Goal: Task Accomplishment & Management: Manage account settings

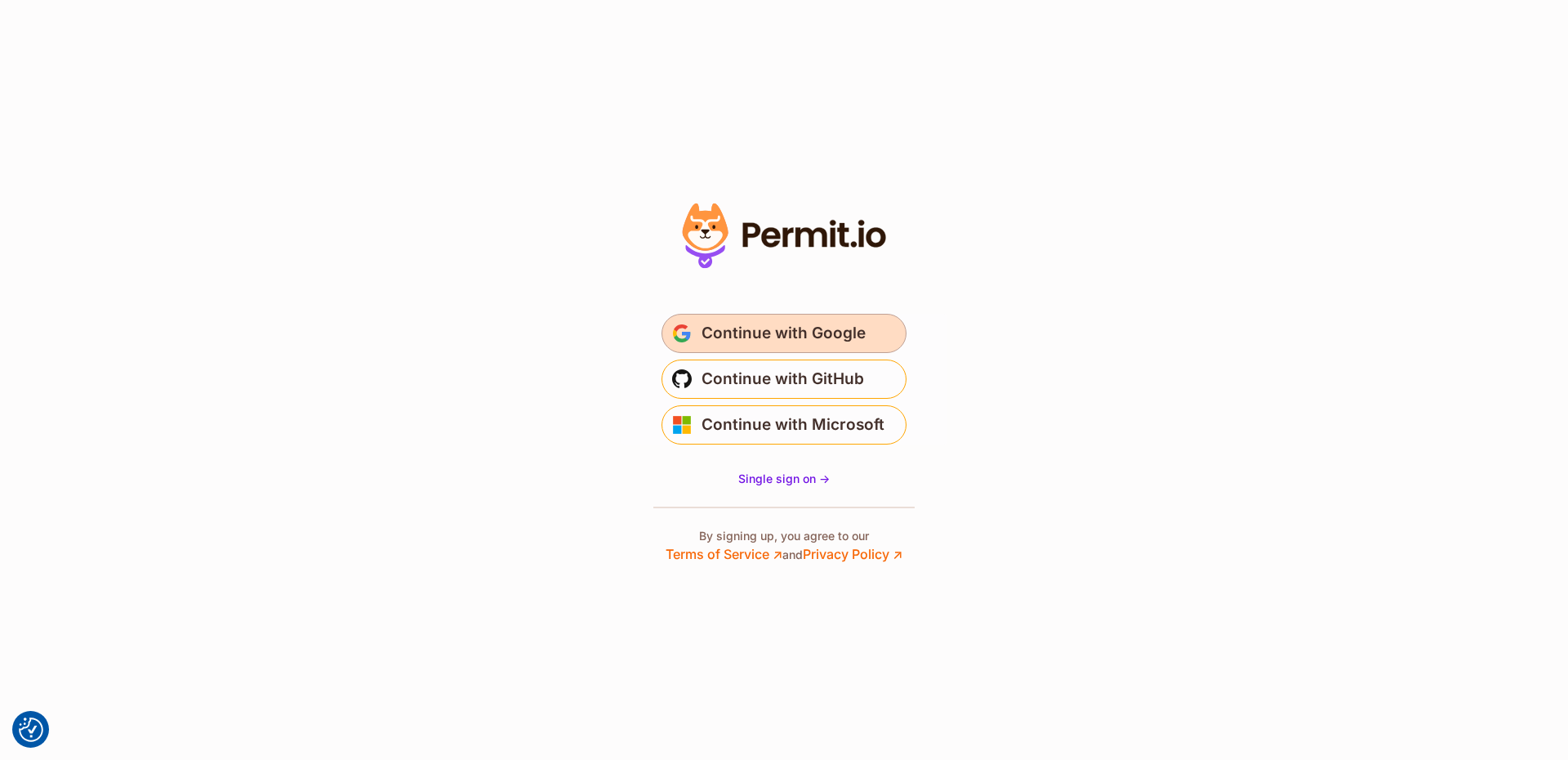
click at [753, 335] on span "Continue with Google" at bounding box center [783, 333] width 164 height 26
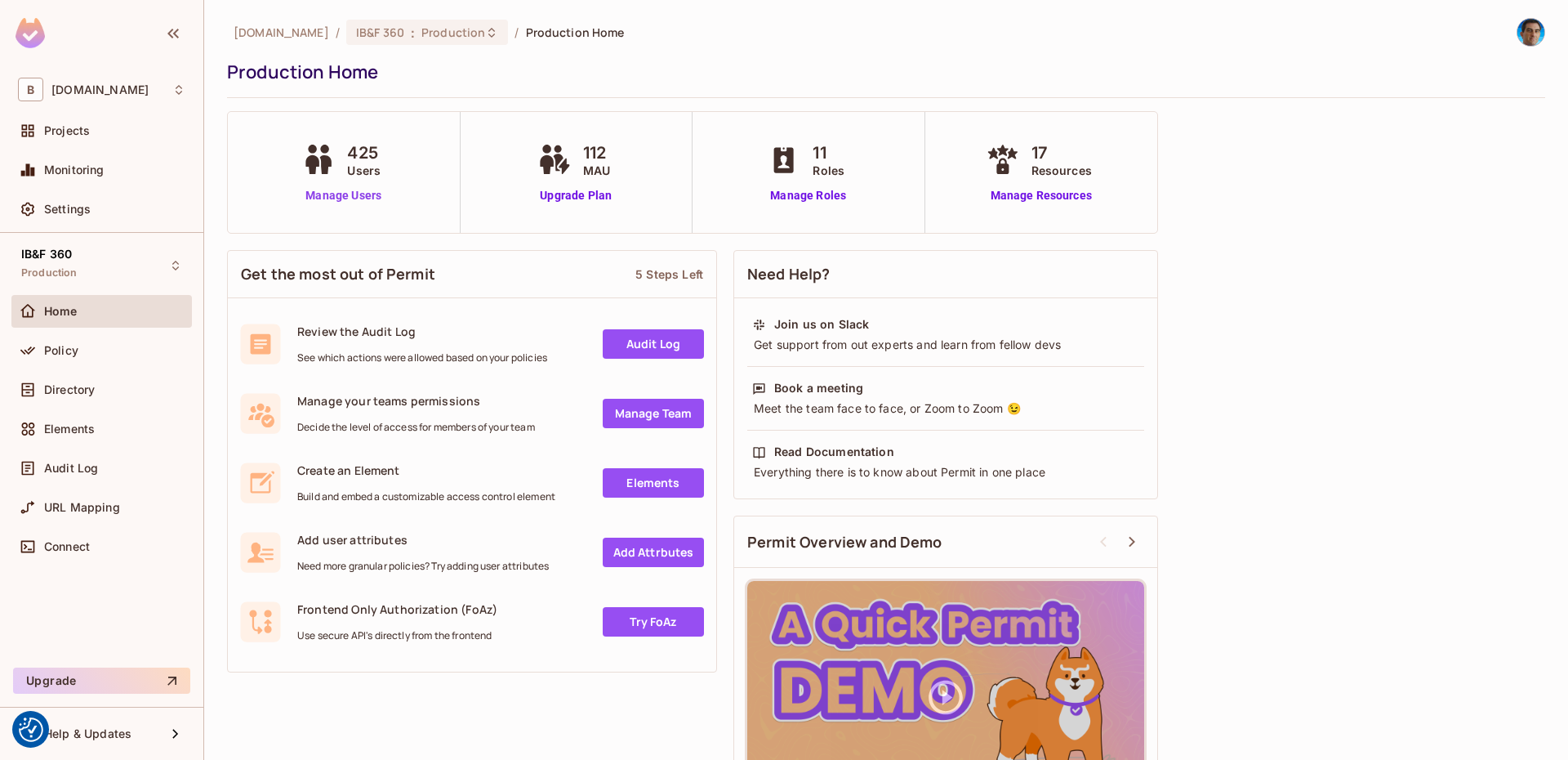
click at [365, 187] on link "Manage Users" at bounding box center [344, 196] width 91 height 17
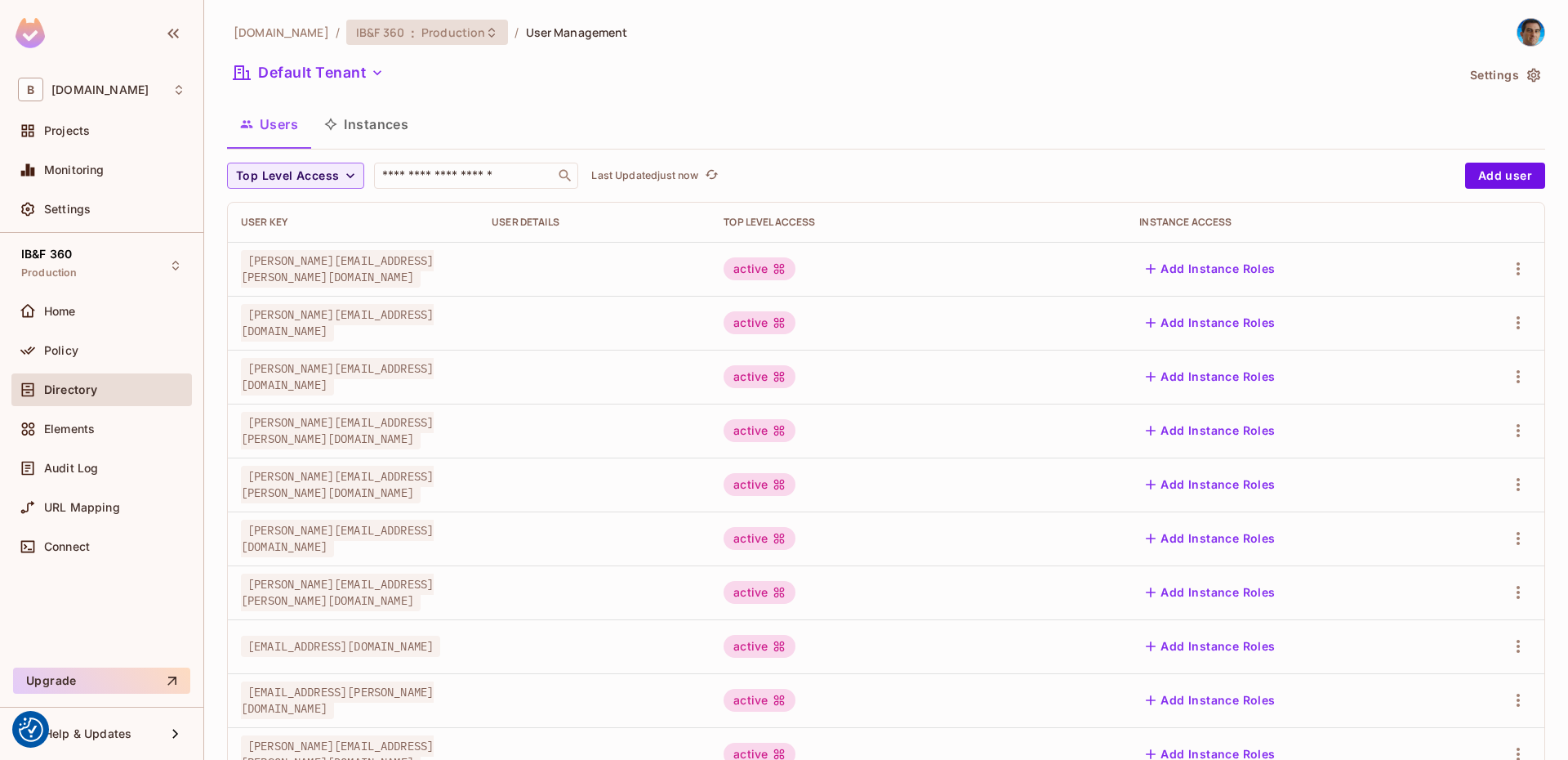
click at [422, 31] on span "Production" at bounding box center [454, 32] width 64 height 15
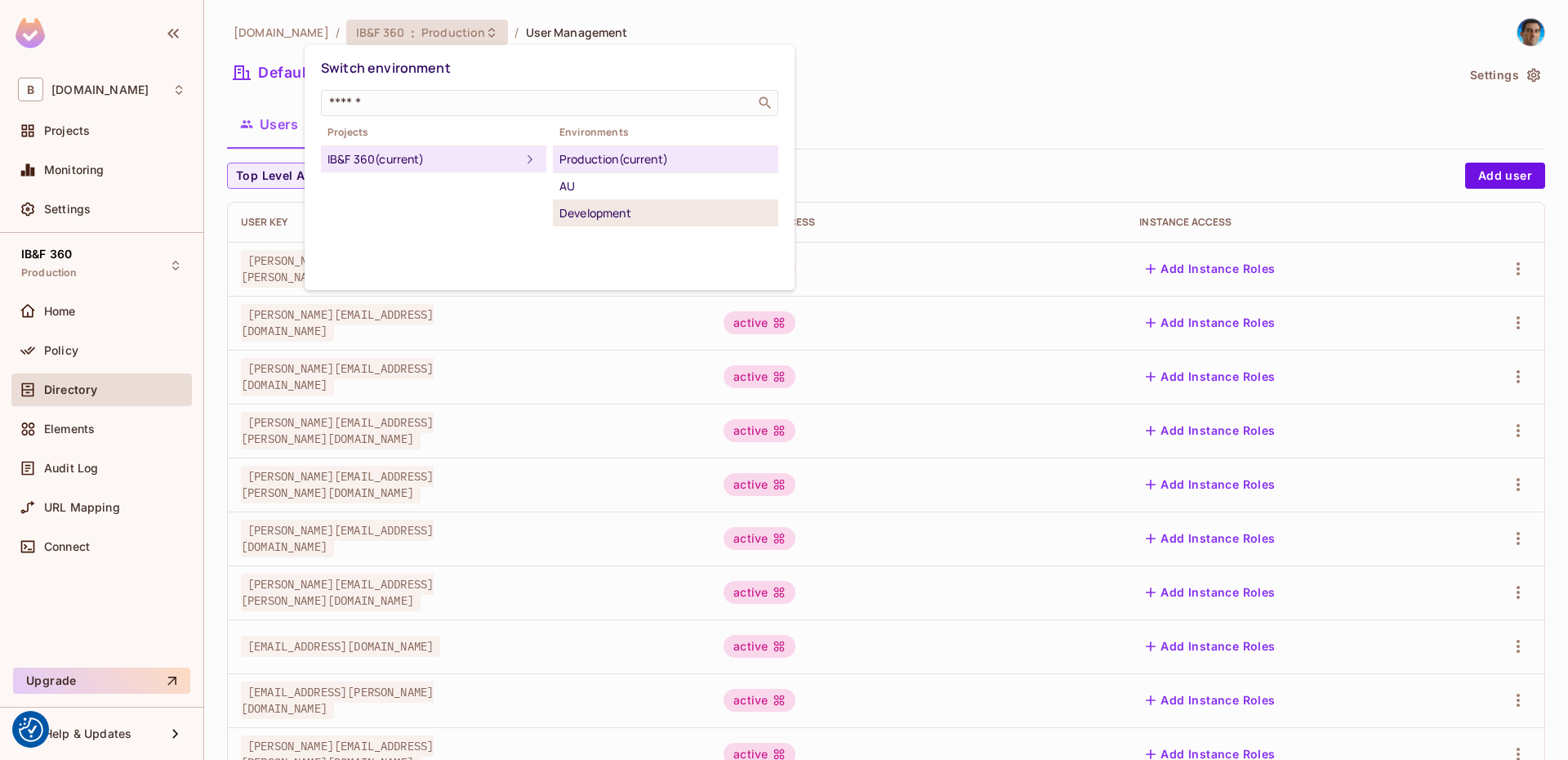
click at [608, 223] on li "Development" at bounding box center [666, 213] width 225 height 26
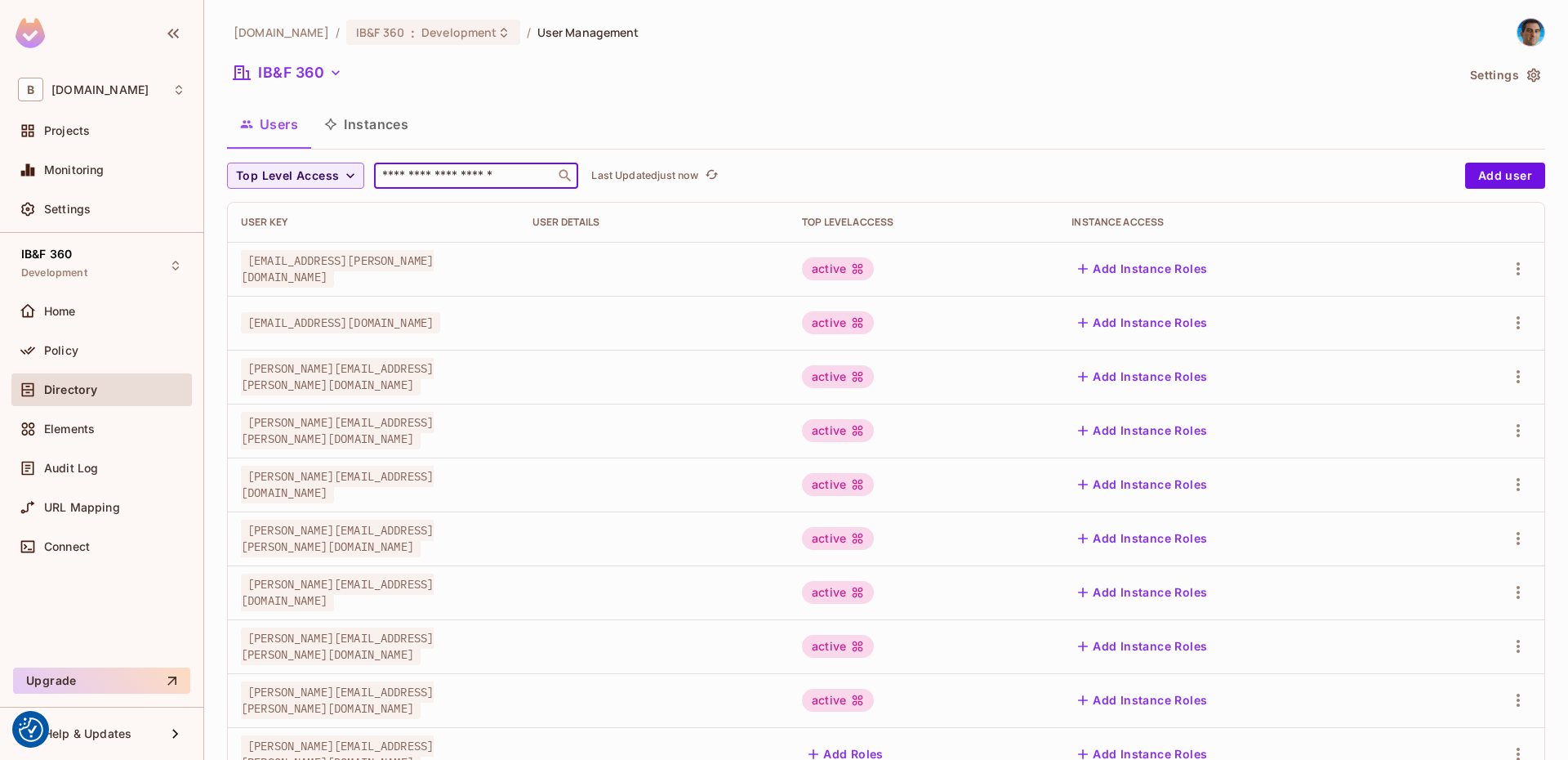
click at [476, 167] on input "text" at bounding box center [465, 175] width 171 height 16
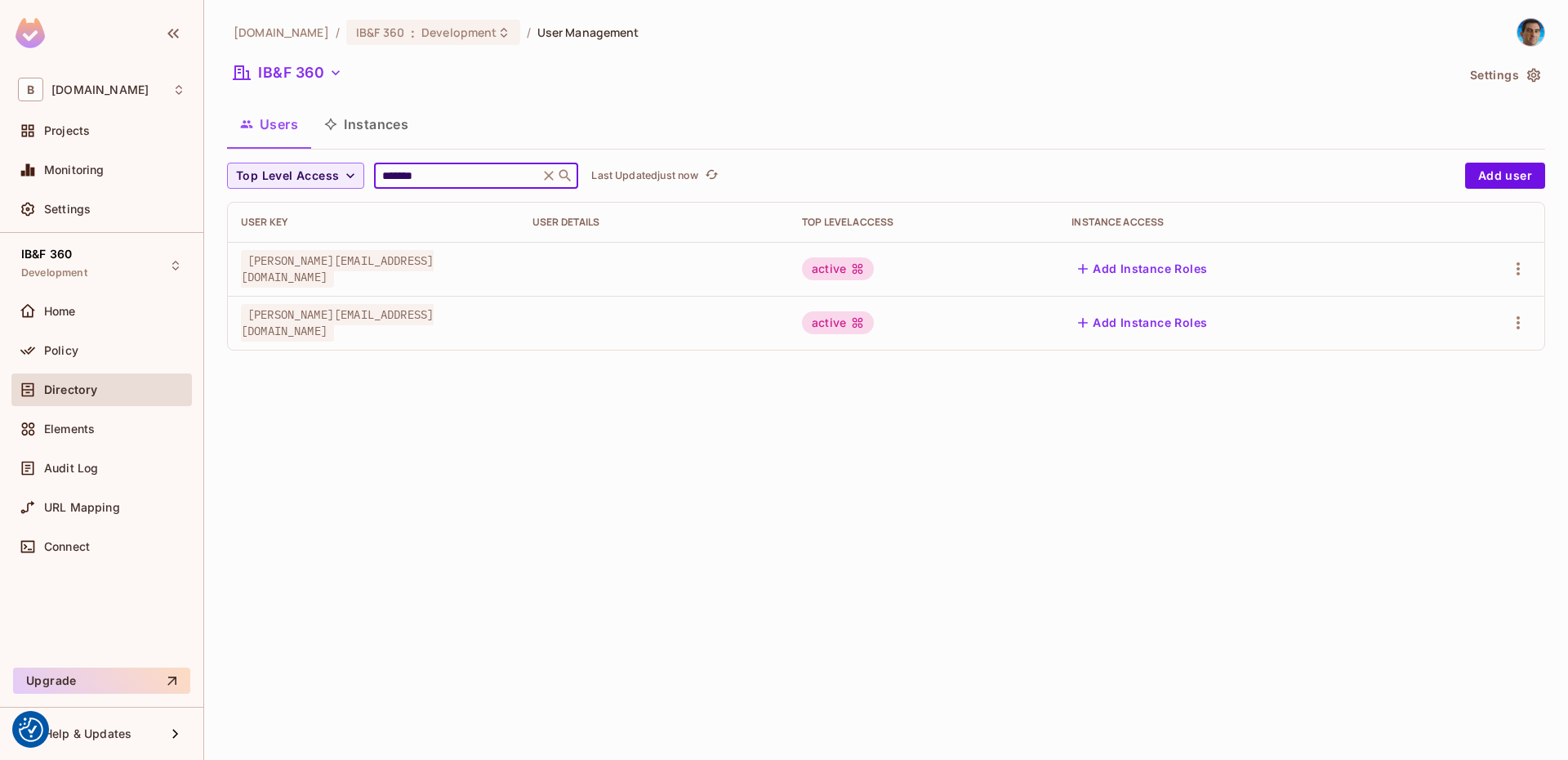
type input "*******"
click at [874, 317] on div "active" at bounding box center [839, 322] width 72 height 23
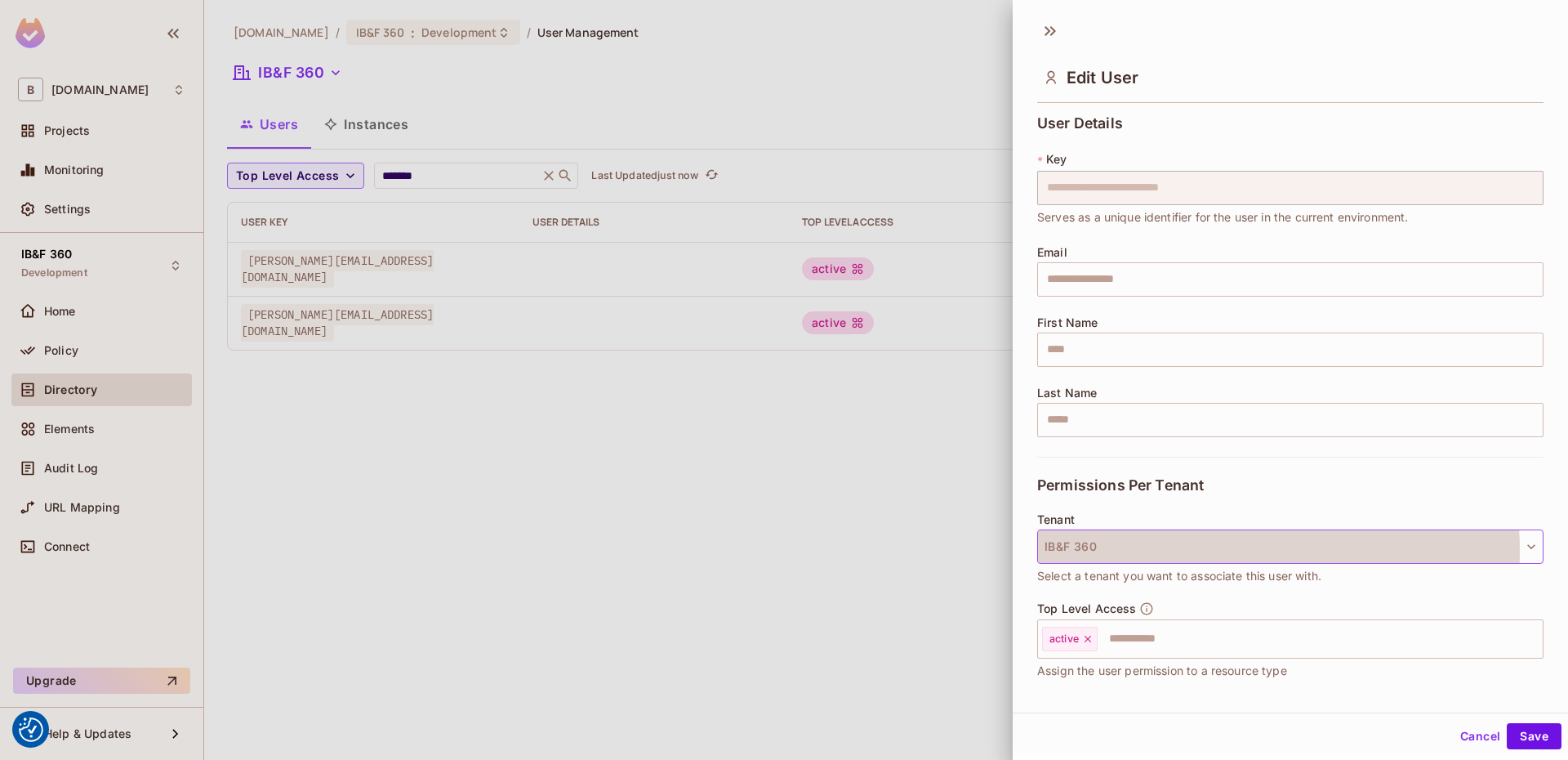
click at [1179, 550] on button "IB&F 360" at bounding box center [1291, 546] width 507 height 34
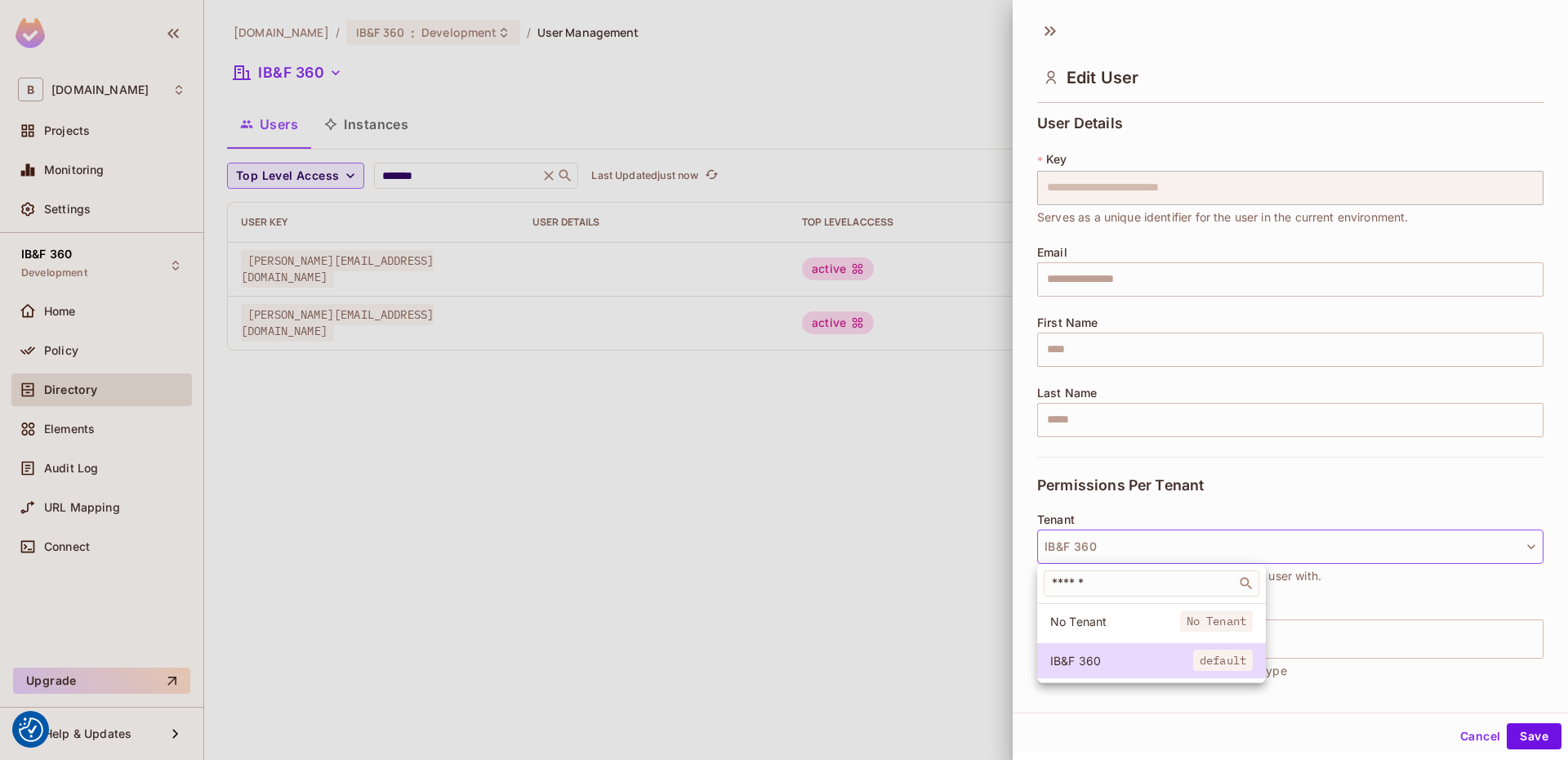
click at [1421, 631] on div at bounding box center [784, 380] width 1568 height 760
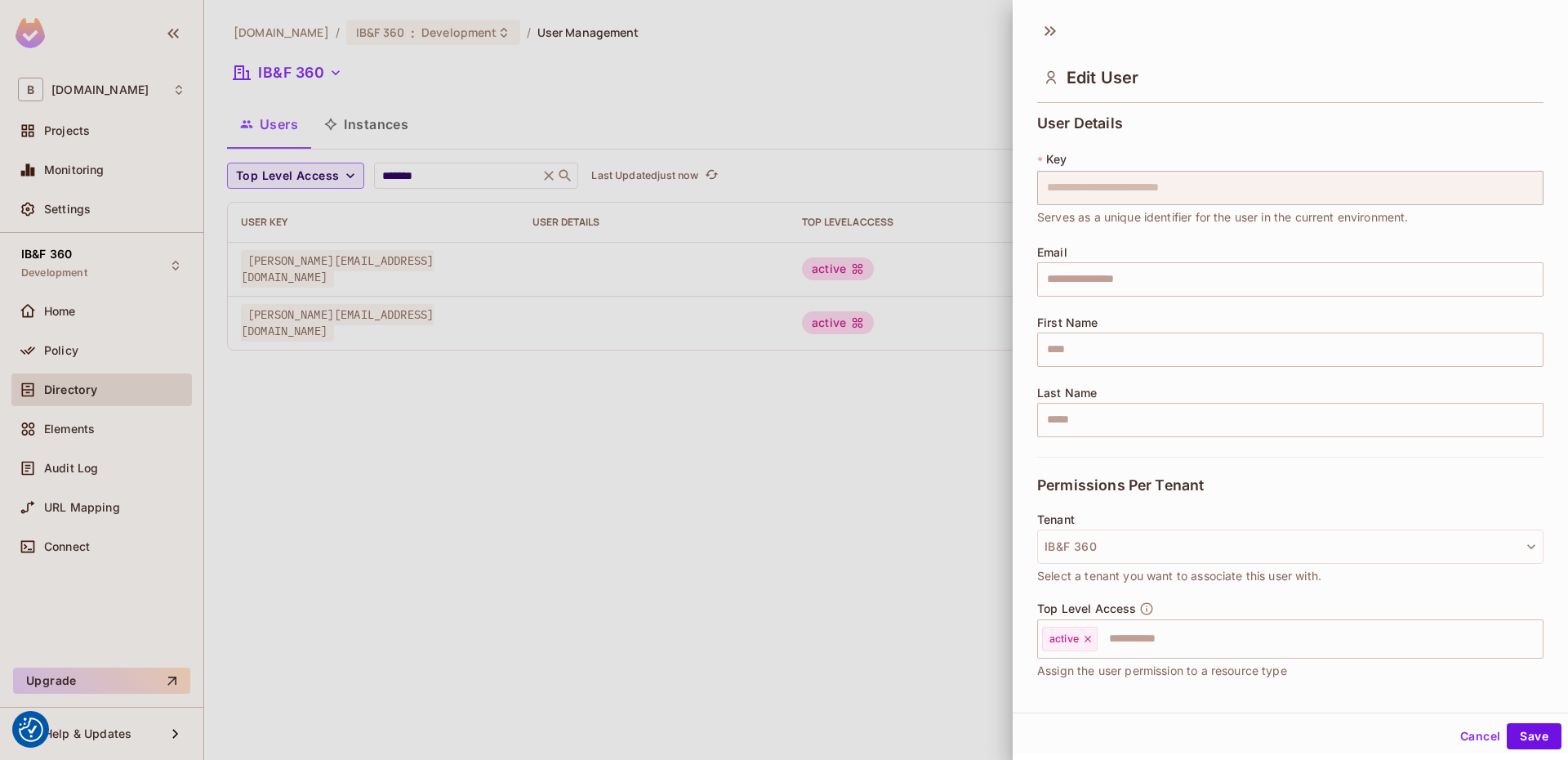
click at [1390, 638] on input "text" at bounding box center [1305, 639] width 413 height 33
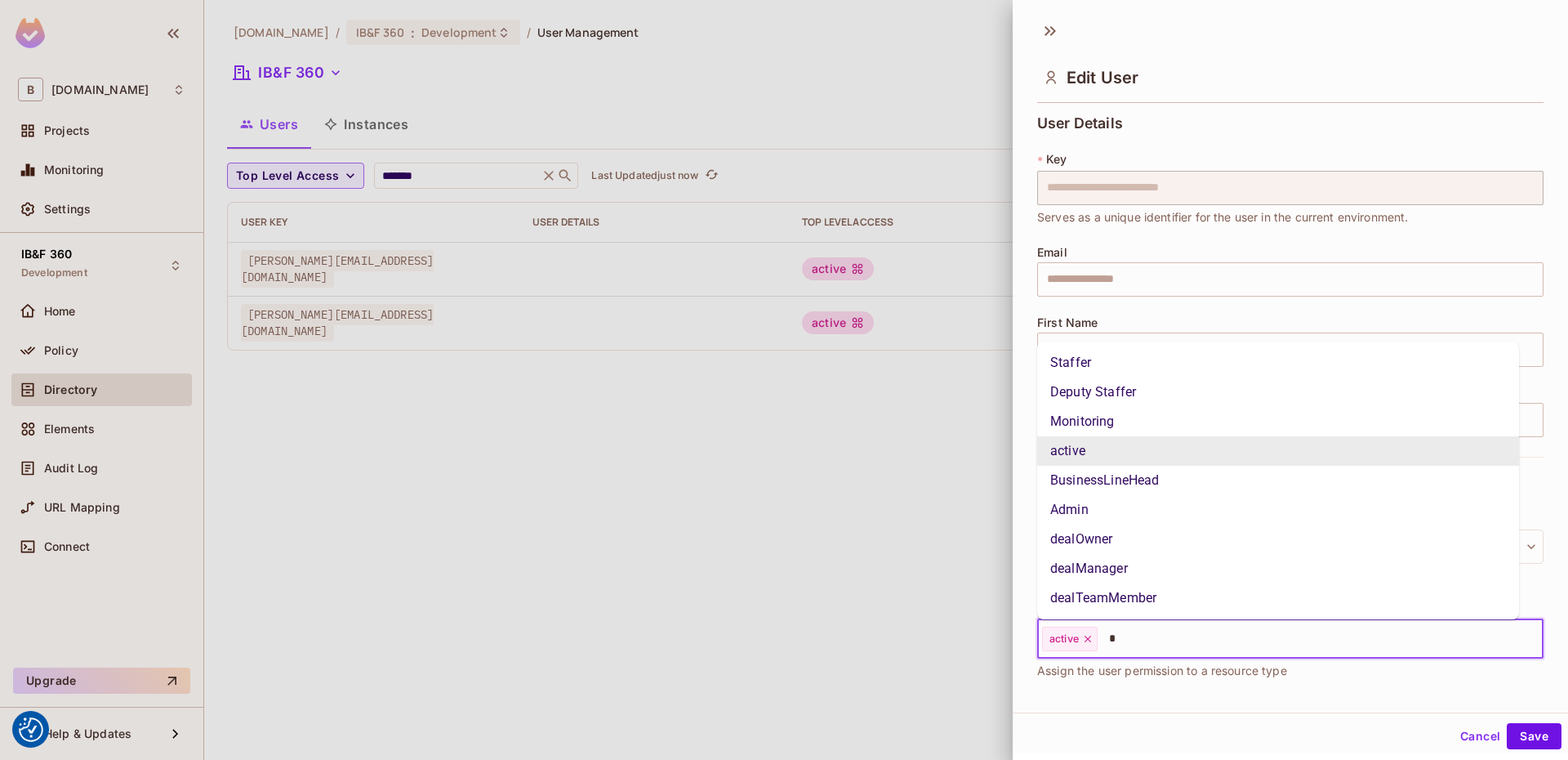
type input "**"
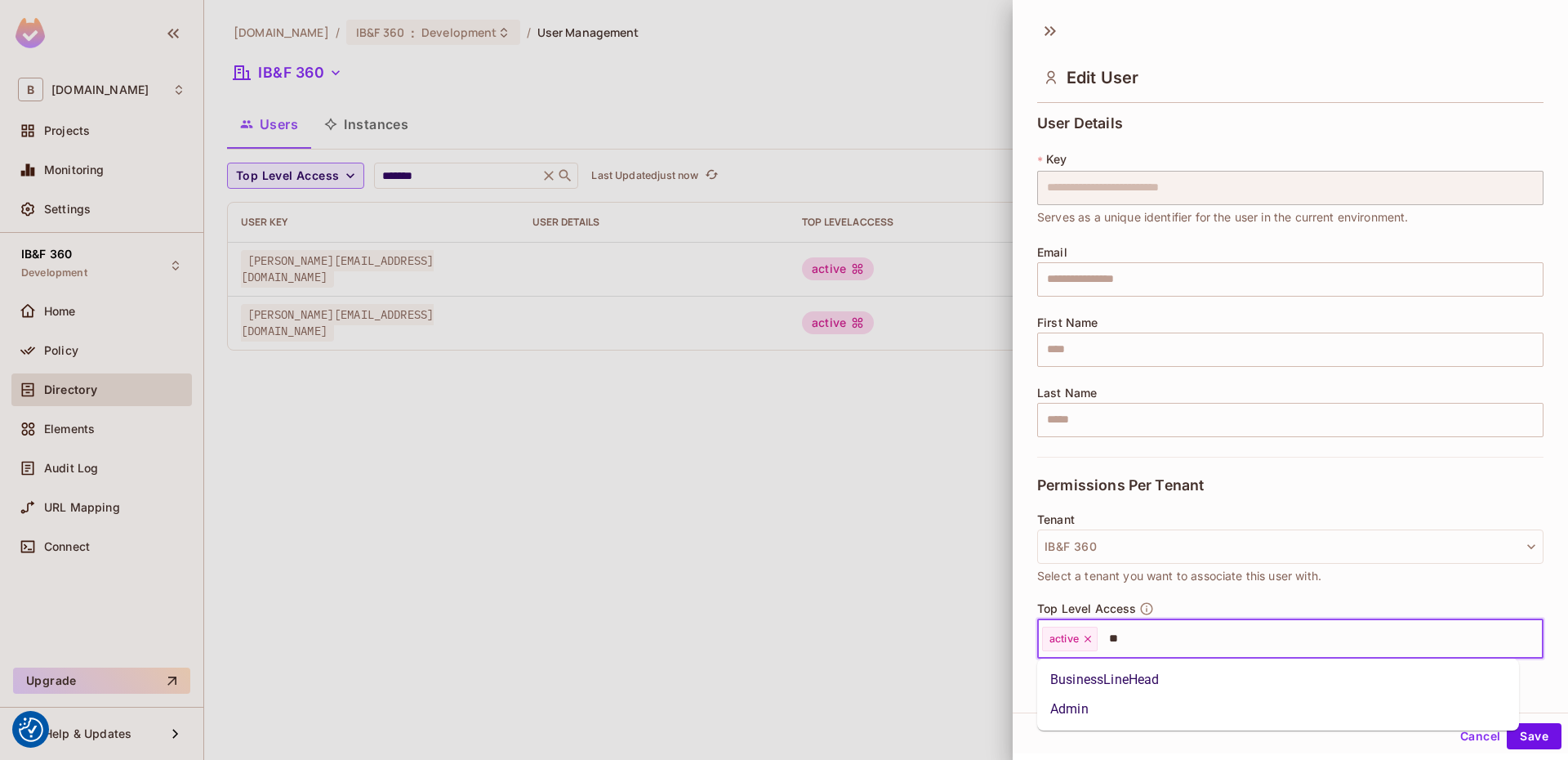
click at [1247, 699] on li "Admin" at bounding box center [1279, 709] width 482 height 29
click at [1542, 740] on button "Save" at bounding box center [1534, 736] width 55 height 26
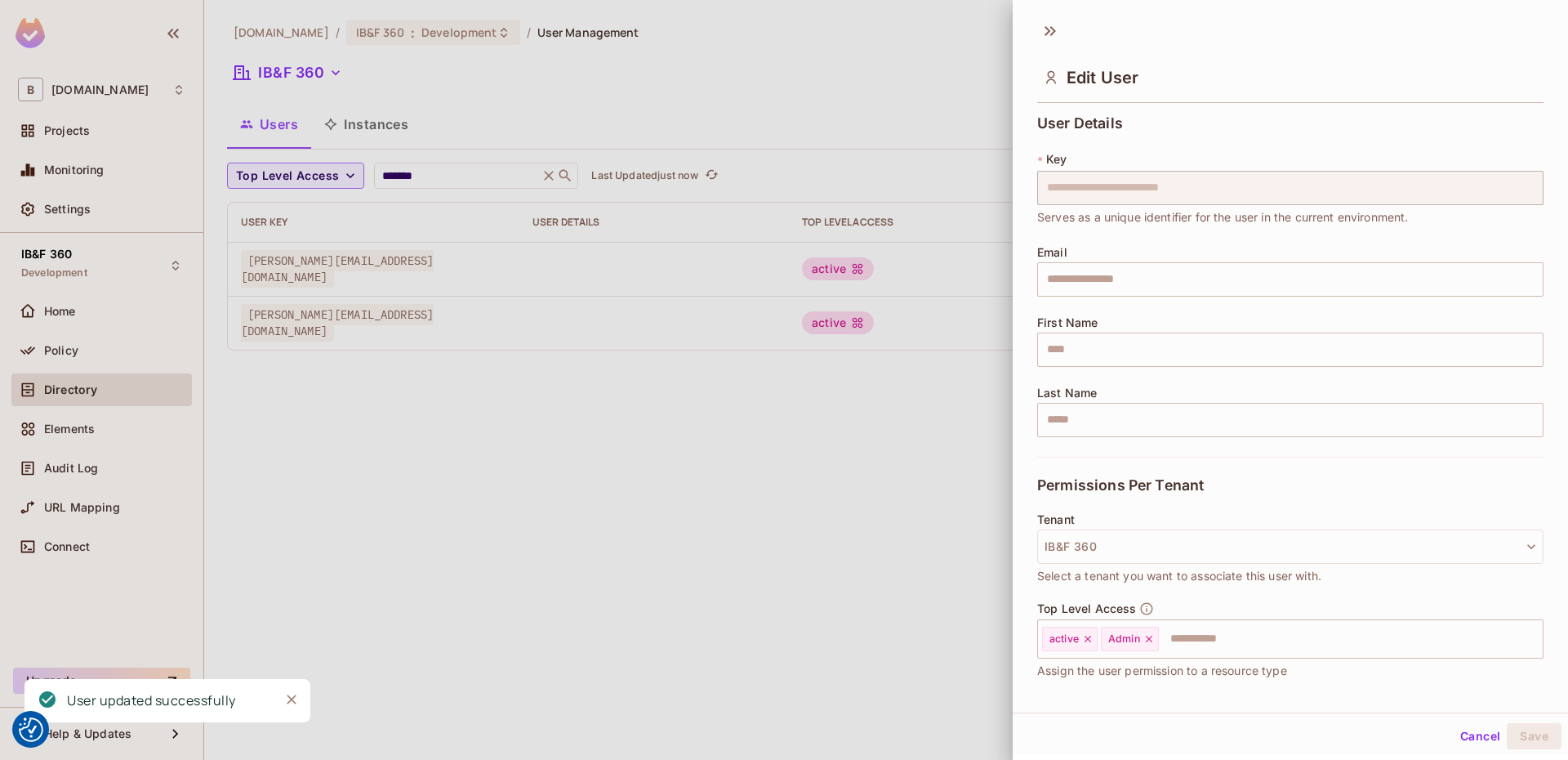
click at [1280, 648] on div "bbva.com / IB&F 360 : Development / User Management IB&F 360 Settings Users Ins…" at bounding box center [886, 380] width 1364 height 760
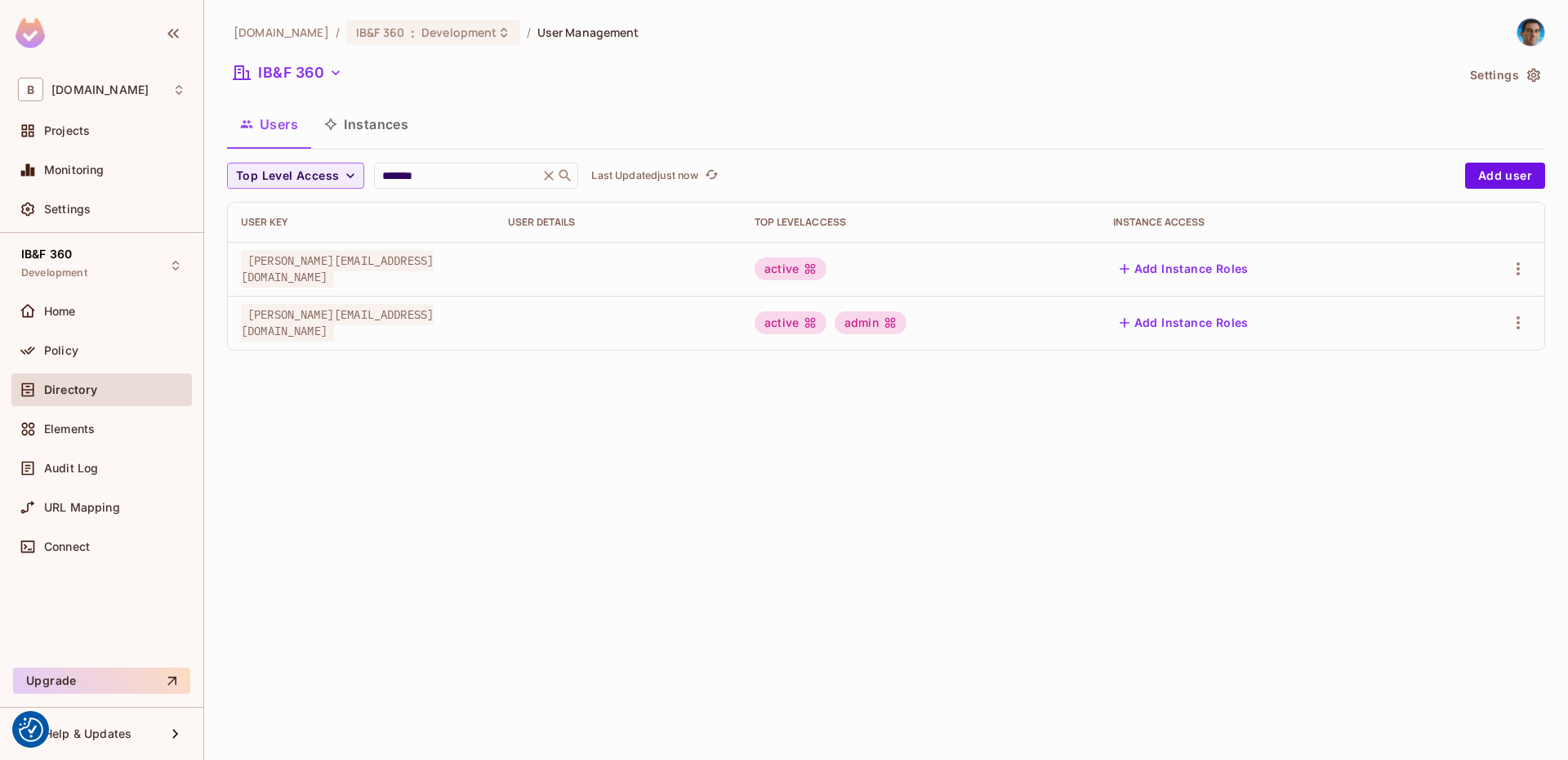
click at [1036, 473] on div "bbva.com / IB&F 360 : Development / User Management IB&F 360 Settings Users Ins…" at bounding box center [886, 380] width 1364 height 760
click at [949, 487] on div "bbva.com / IB&F 360 : Development / User Management IB&F 360 Settings Users Ins…" at bounding box center [886, 380] width 1364 height 760
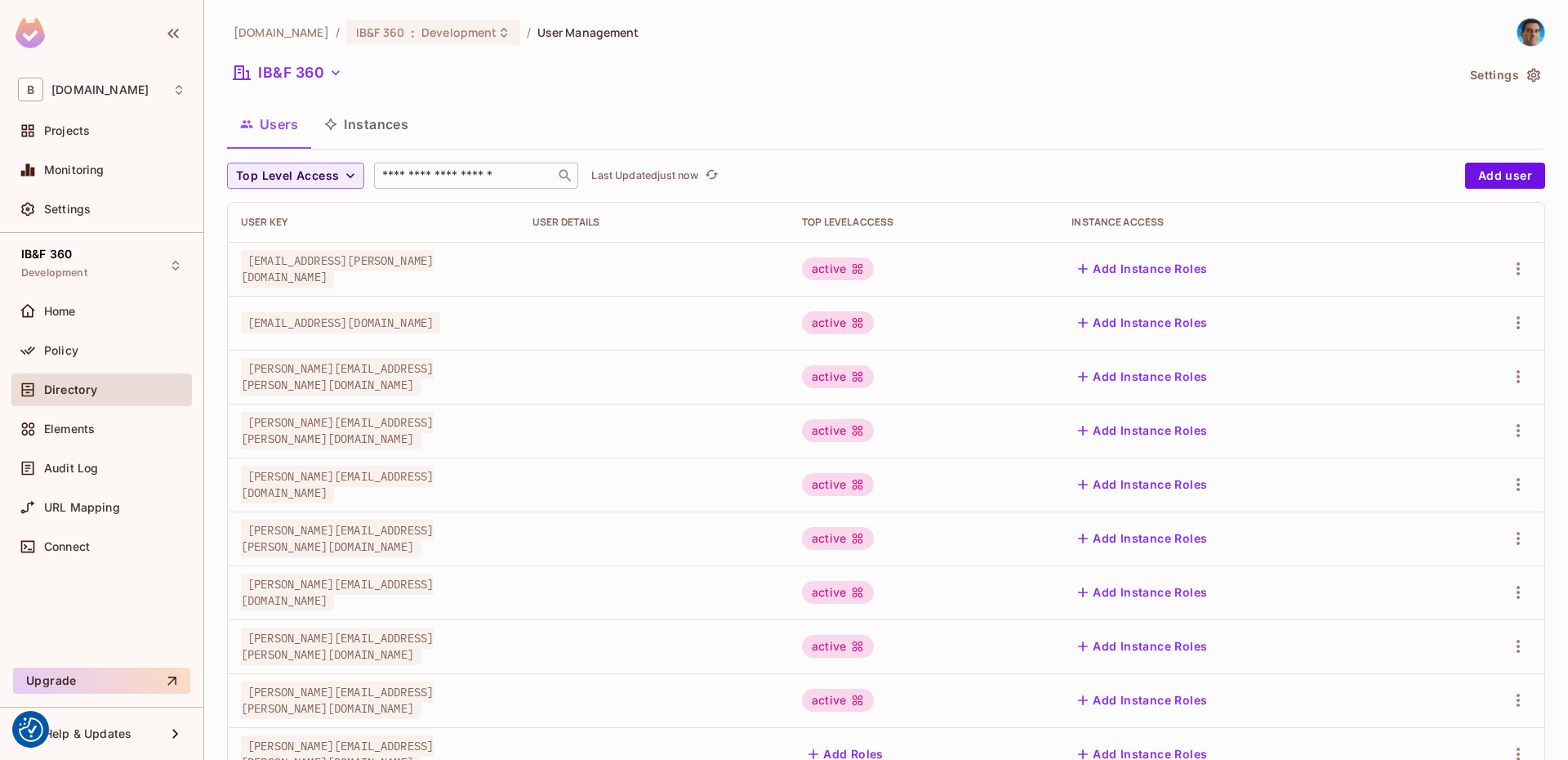
click at [473, 177] on input "text" at bounding box center [465, 175] width 171 height 16
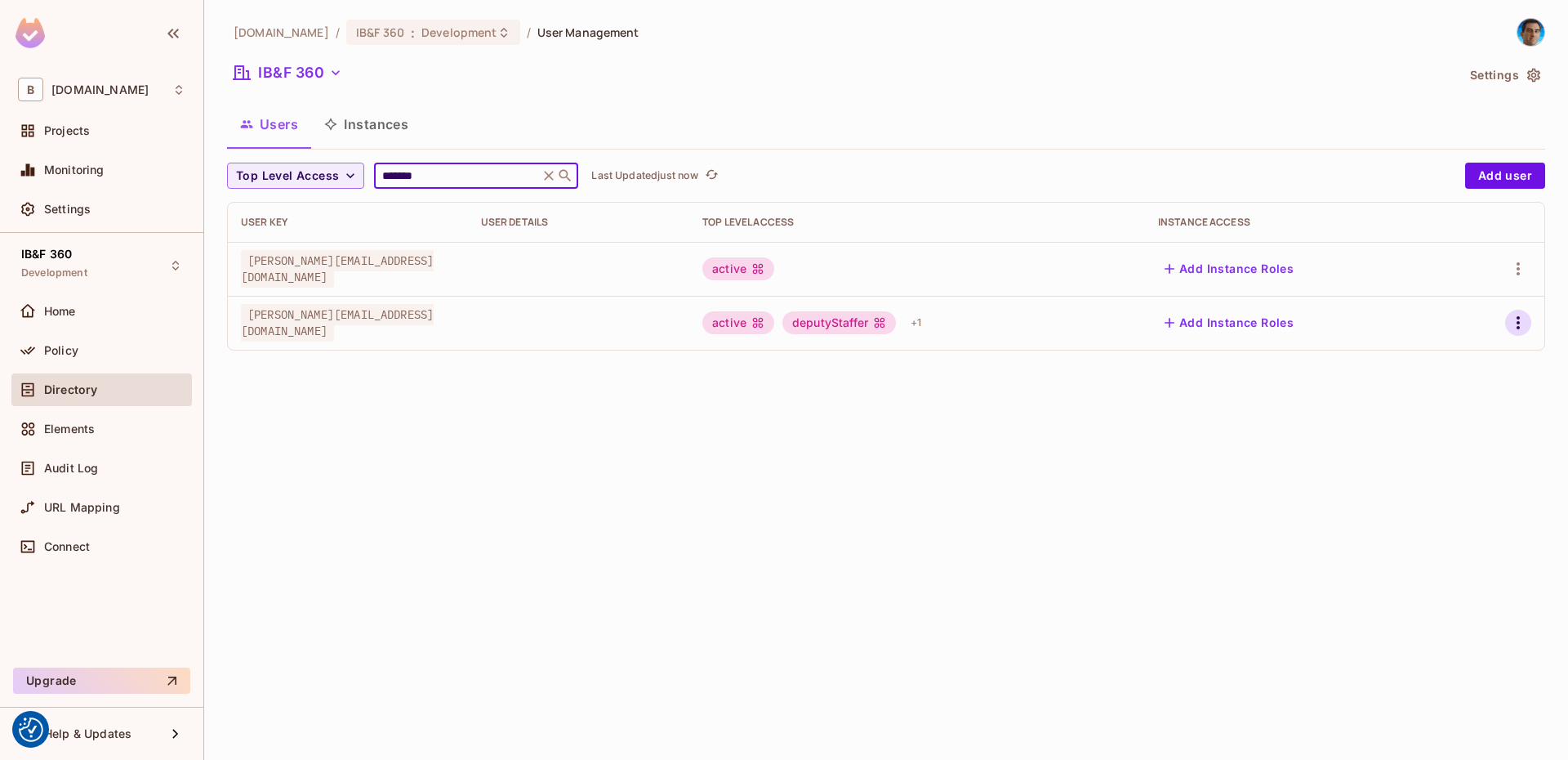
type input "*******"
click at [1523, 319] on icon "button" at bounding box center [1518, 322] width 19 height 19
click at [1460, 398] on div "Edit Attributes" at bounding box center [1461, 396] width 81 height 16
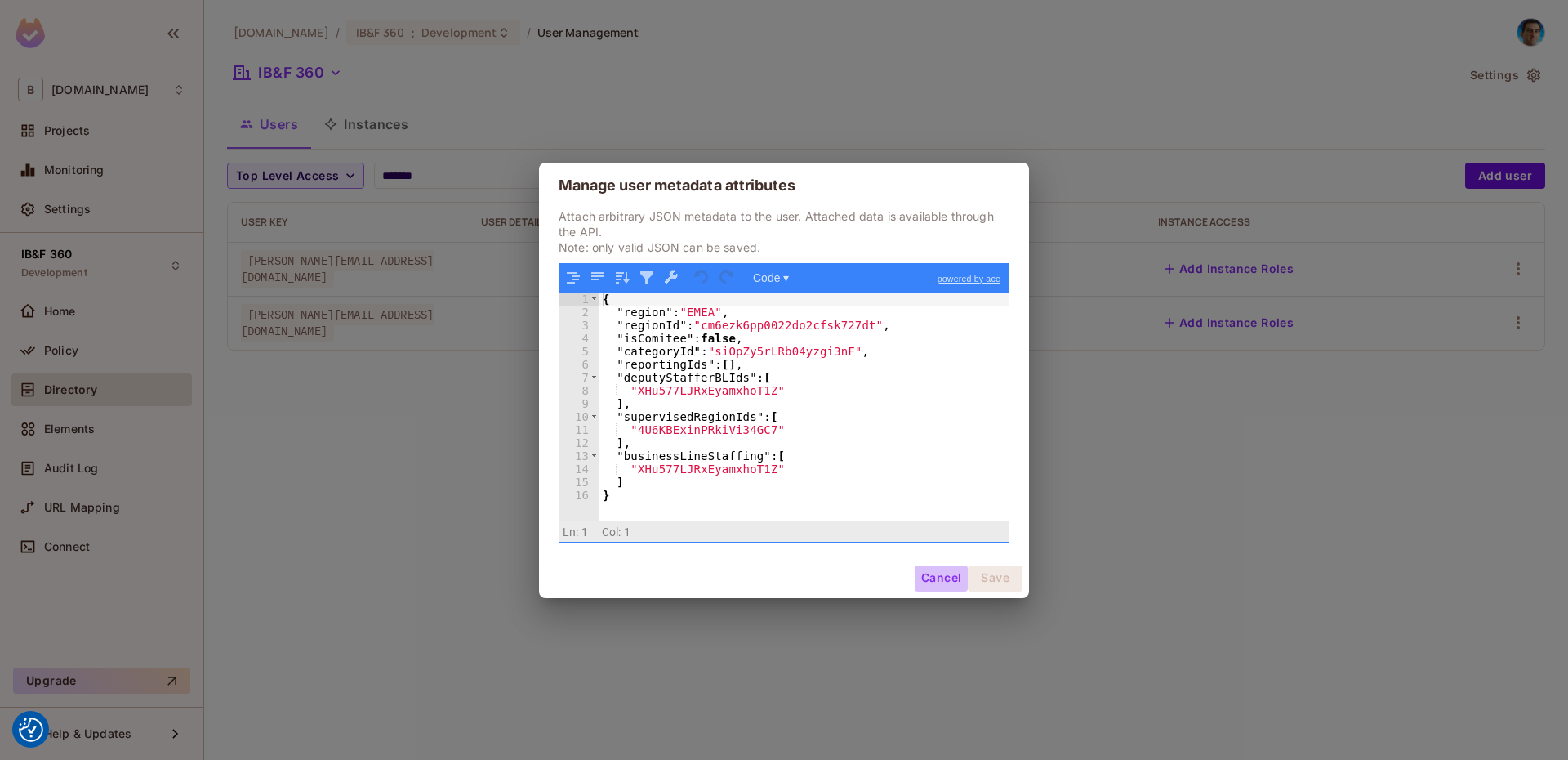
click at [930, 575] on button "Cancel" at bounding box center [941, 578] width 53 height 26
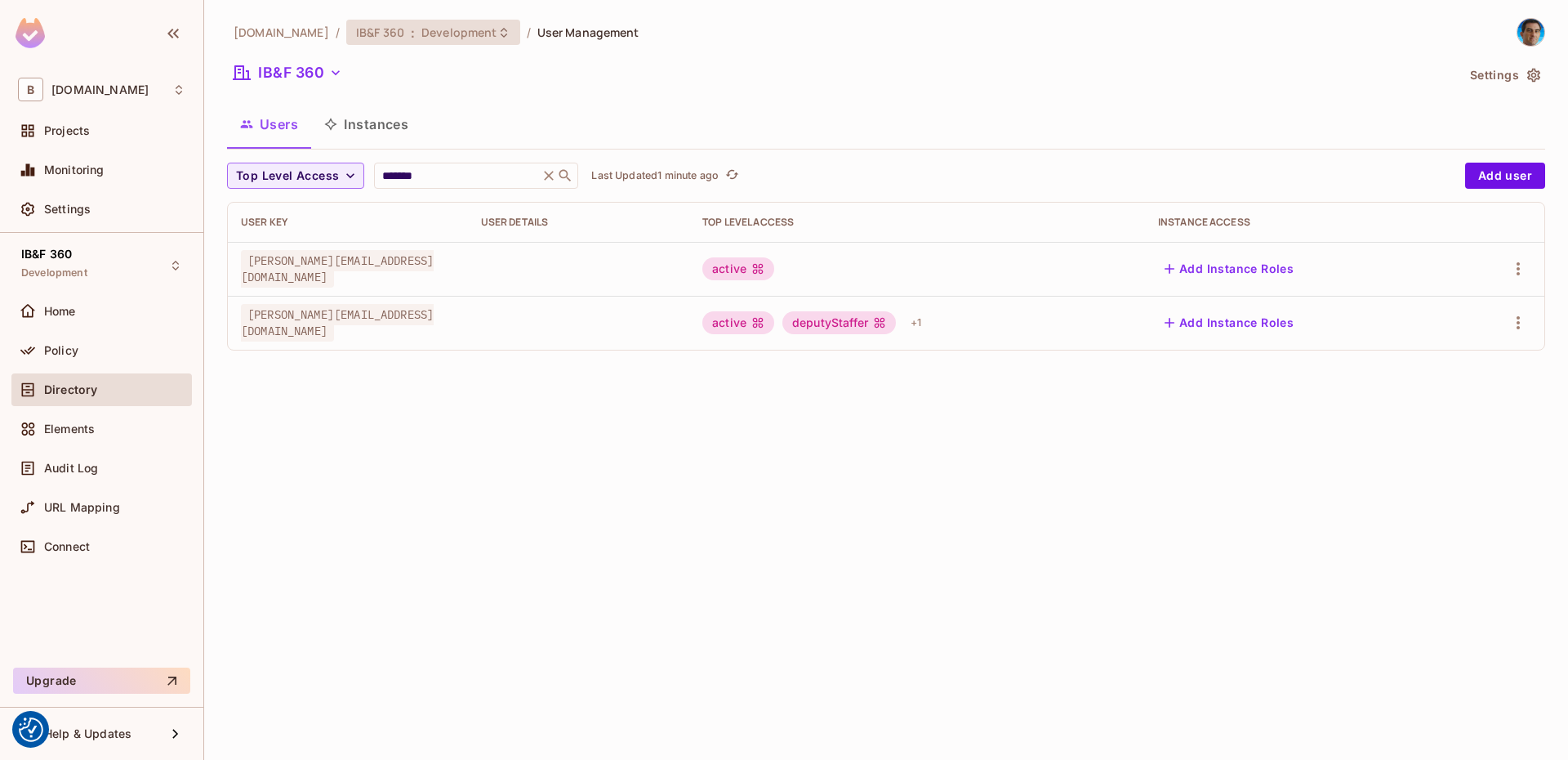
click at [423, 34] on span "Development" at bounding box center [459, 32] width 75 height 15
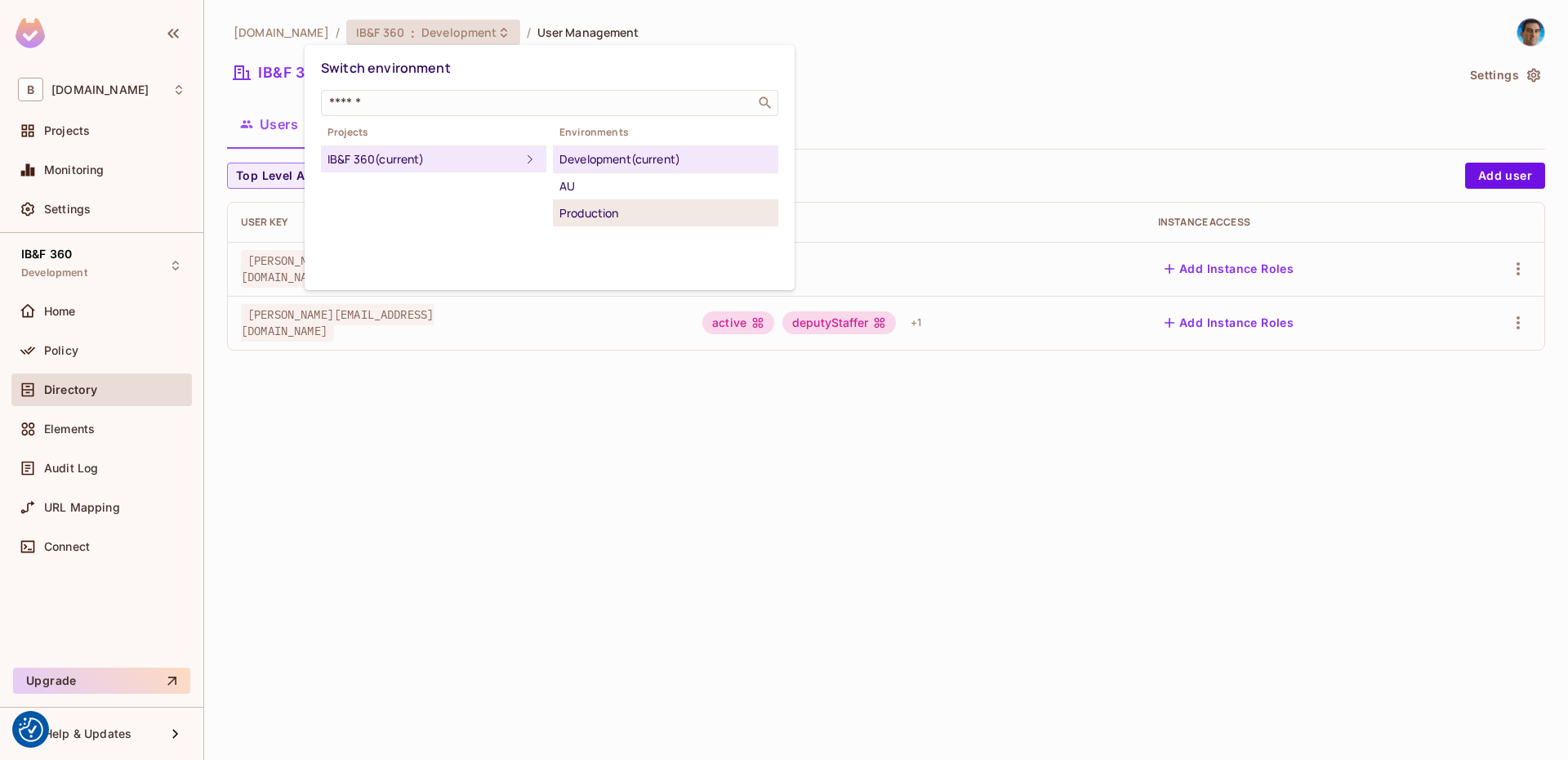
click at [582, 214] on div "Production" at bounding box center [666, 213] width 213 height 19
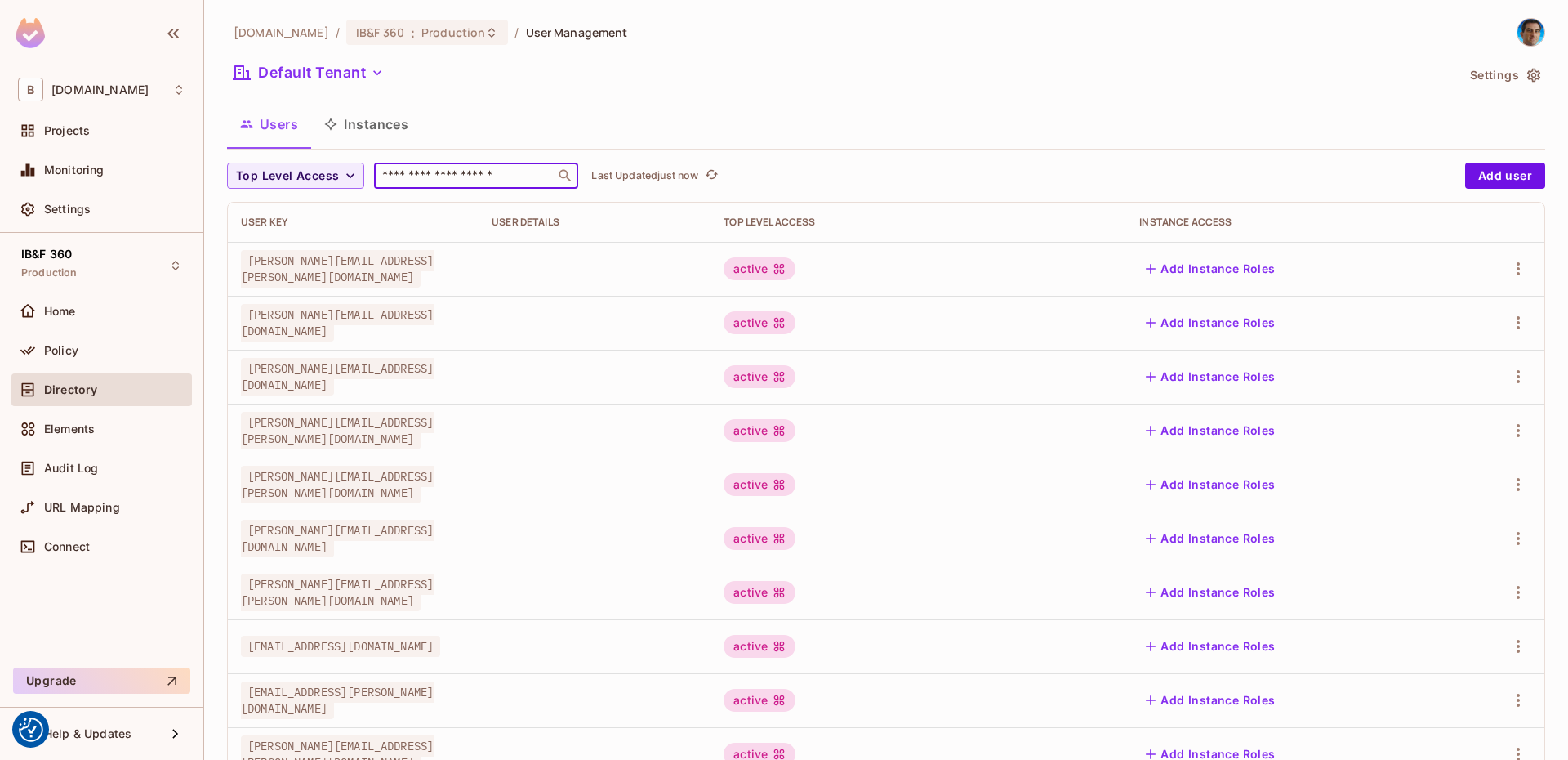
click at [446, 180] on input "text" at bounding box center [465, 175] width 171 height 16
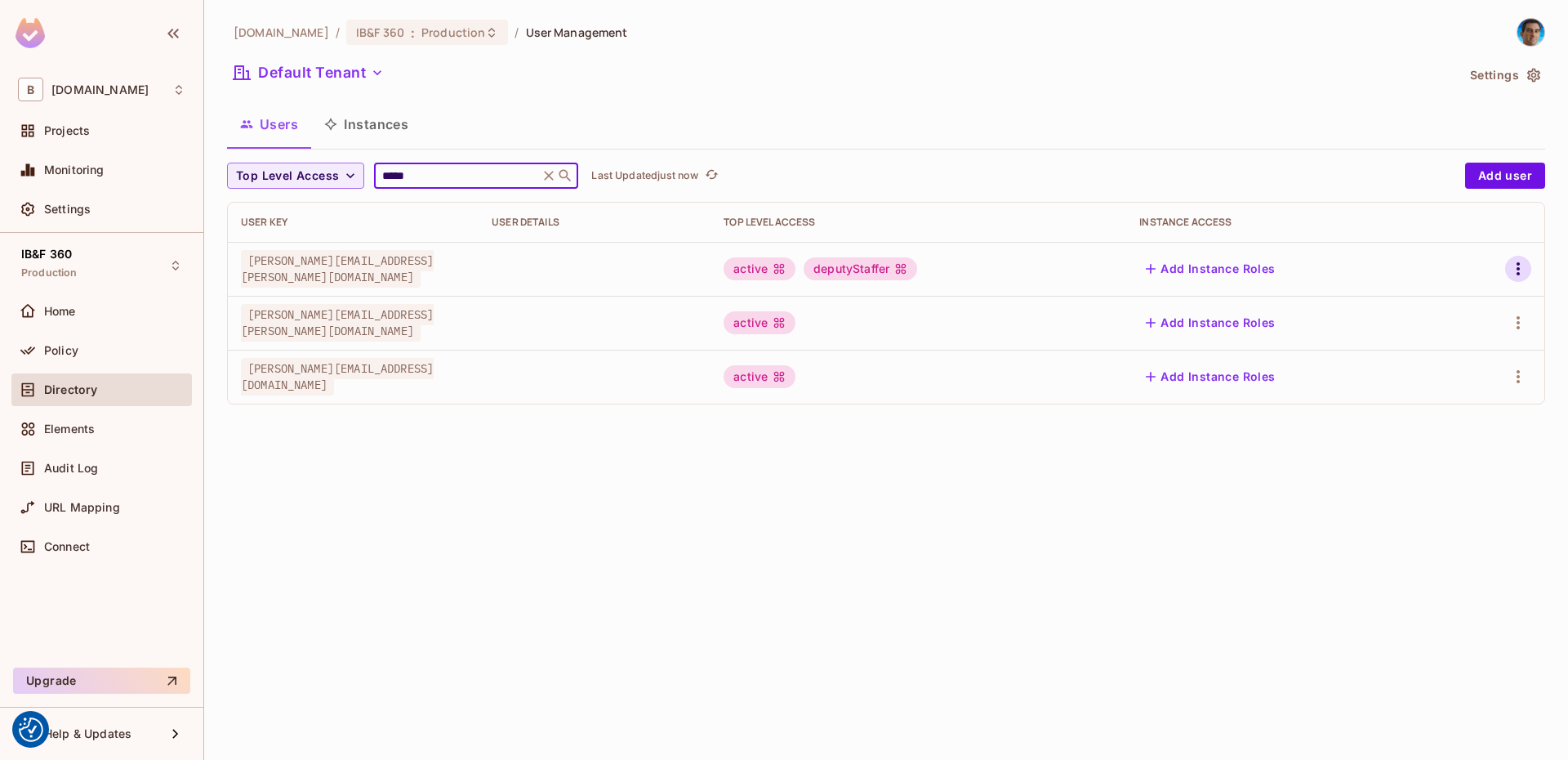
type input "*****"
click at [1519, 266] on icon "button" at bounding box center [1518, 268] width 19 height 19
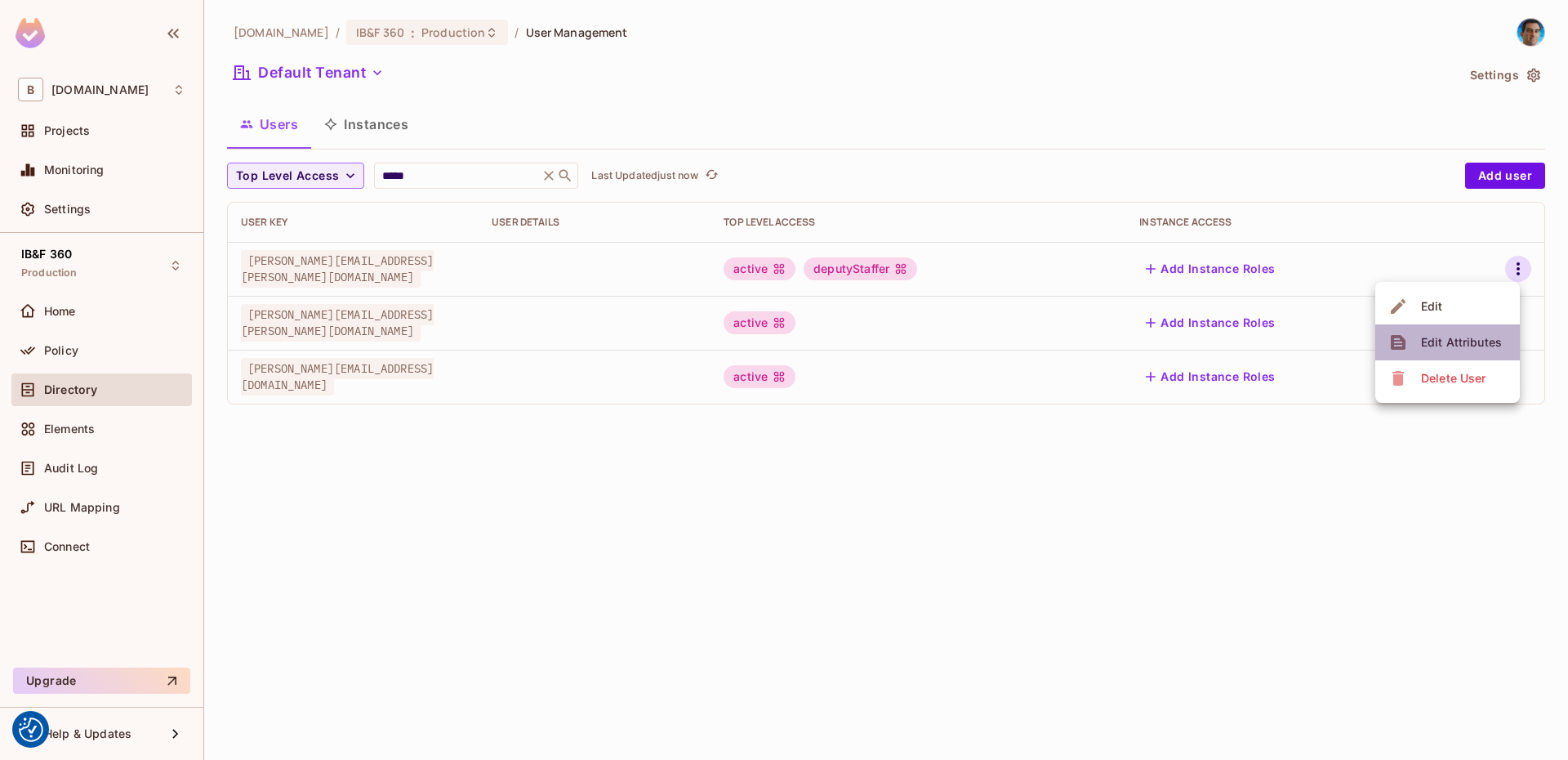
click at [1450, 346] on div "Edit Attributes" at bounding box center [1461, 342] width 81 height 16
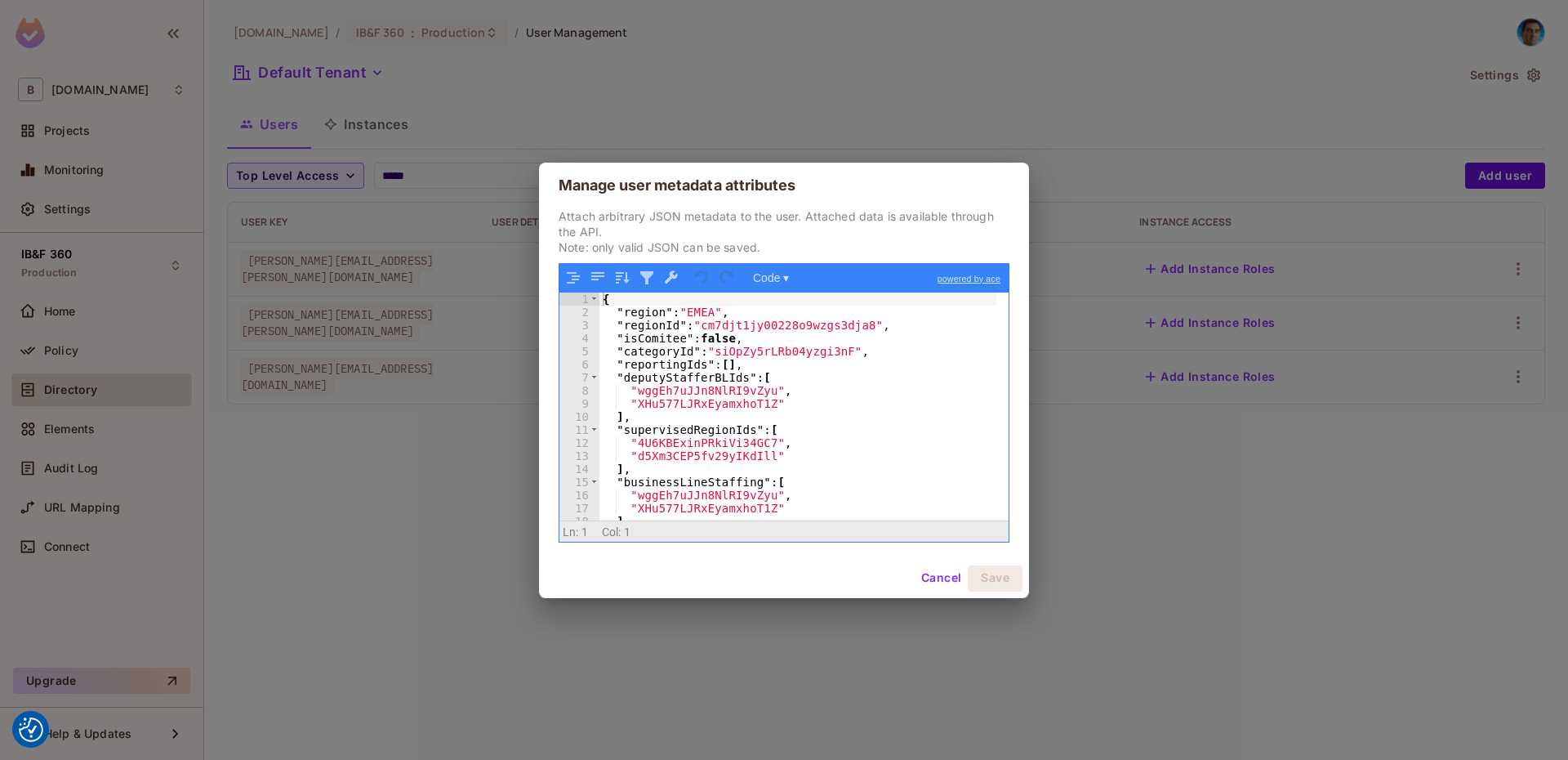
click at [946, 578] on button "Cancel" at bounding box center [941, 578] width 53 height 26
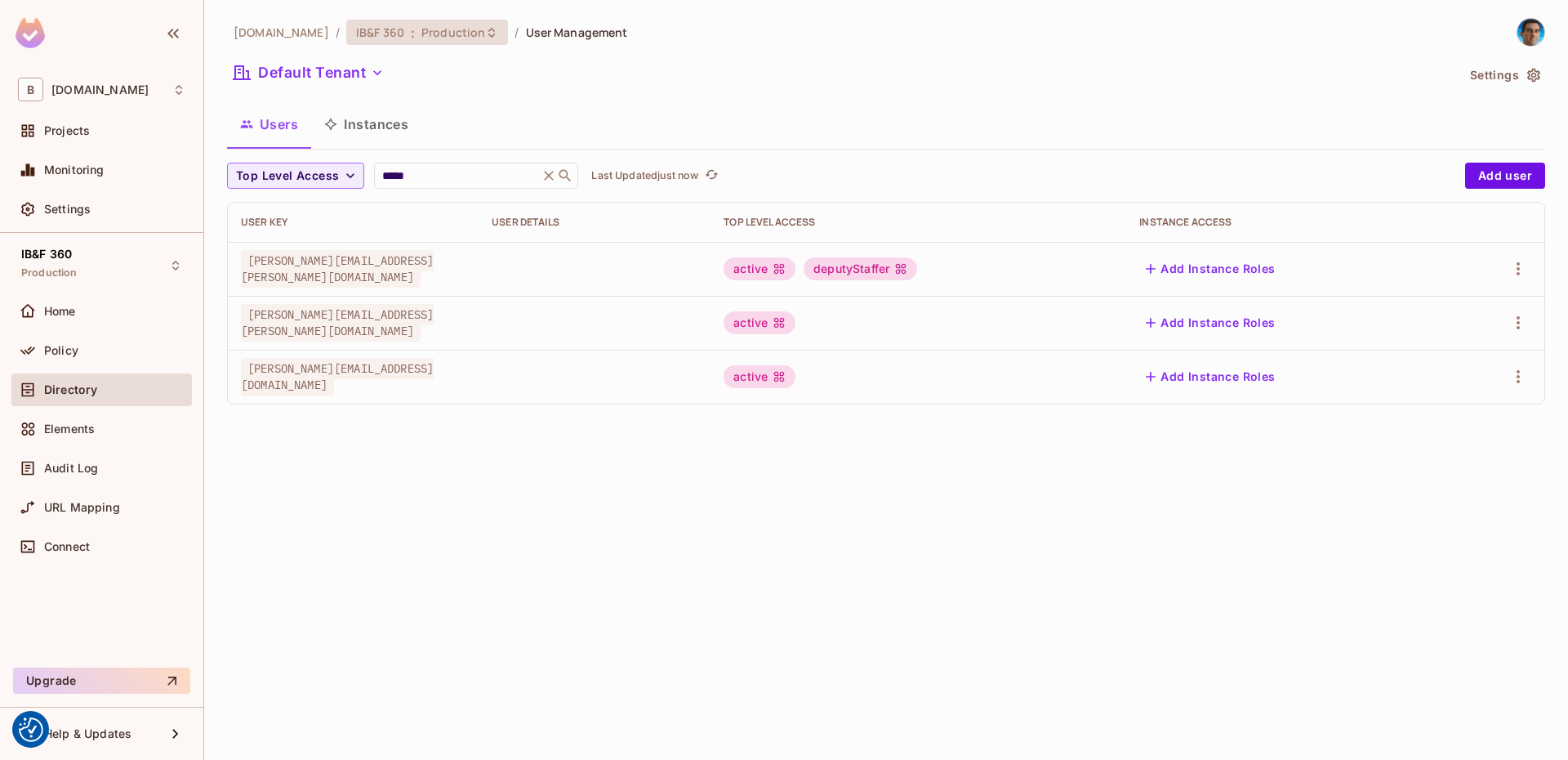
click at [422, 29] on span "Production" at bounding box center [454, 32] width 64 height 15
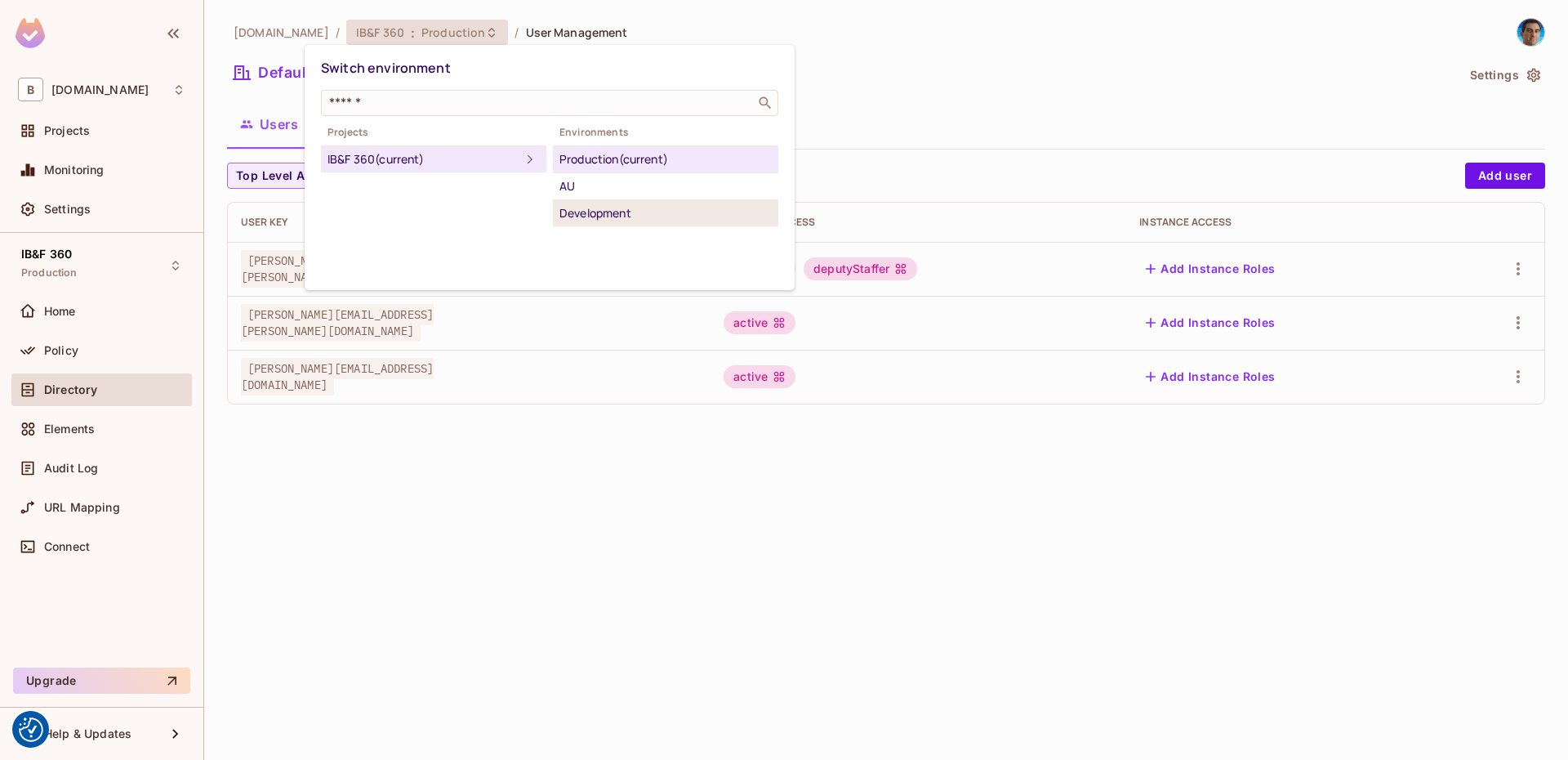
click at [607, 222] on div "Development" at bounding box center [666, 213] width 213 height 19
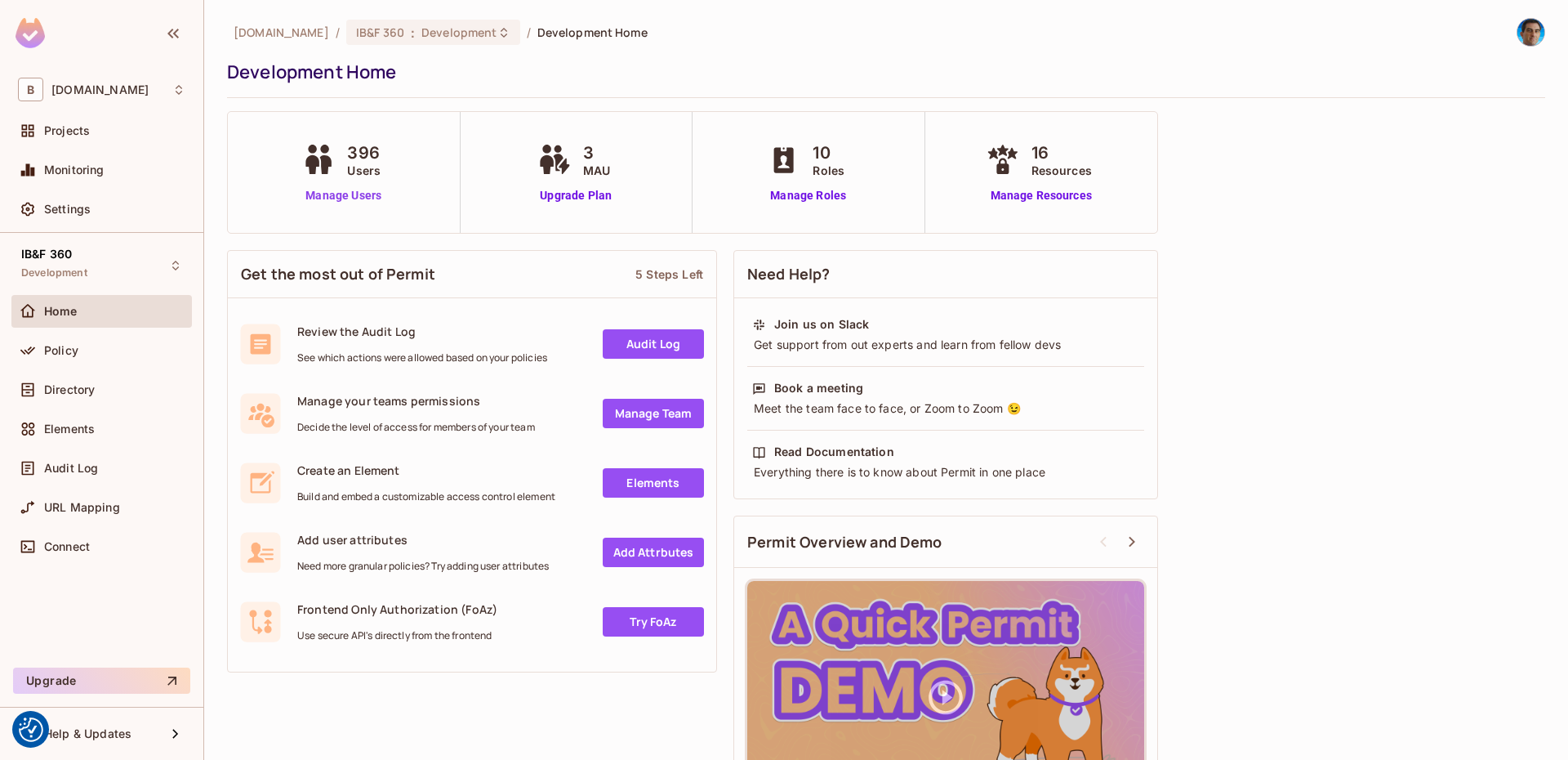
click at [366, 198] on link "Manage Users" at bounding box center [344, 196] width 91 height 17
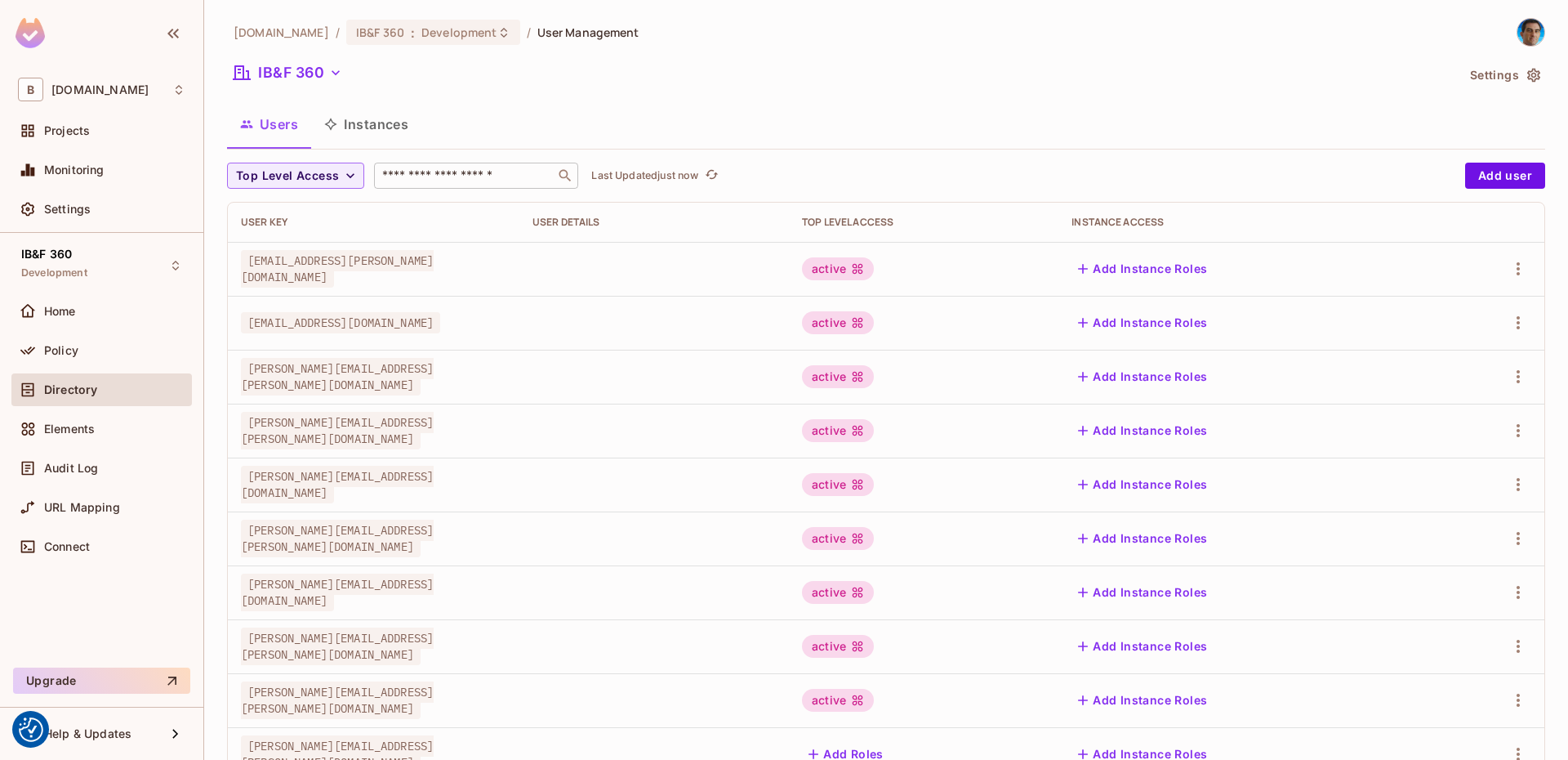
click at [445, 174] on input "text" at bounding box center [465, 175] width 171 height 16
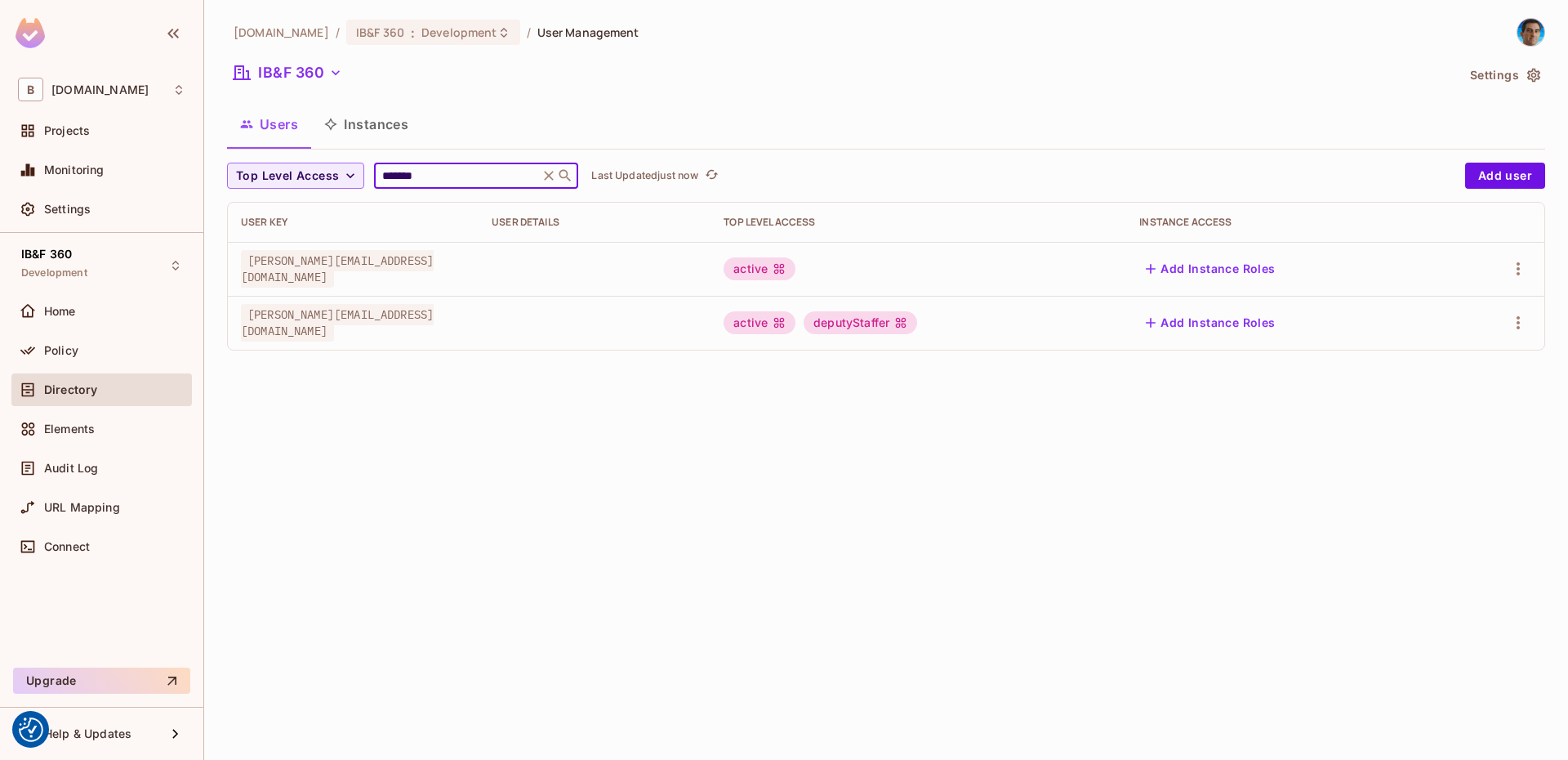
type input "*******"
click at [952, 306] on td "active deputyStaffer" at bounding box center [918, 323] width 416 height 54
click at [918, 325] on div "deputyStaffer" at bounding box center [860, 322] width 113 height 23
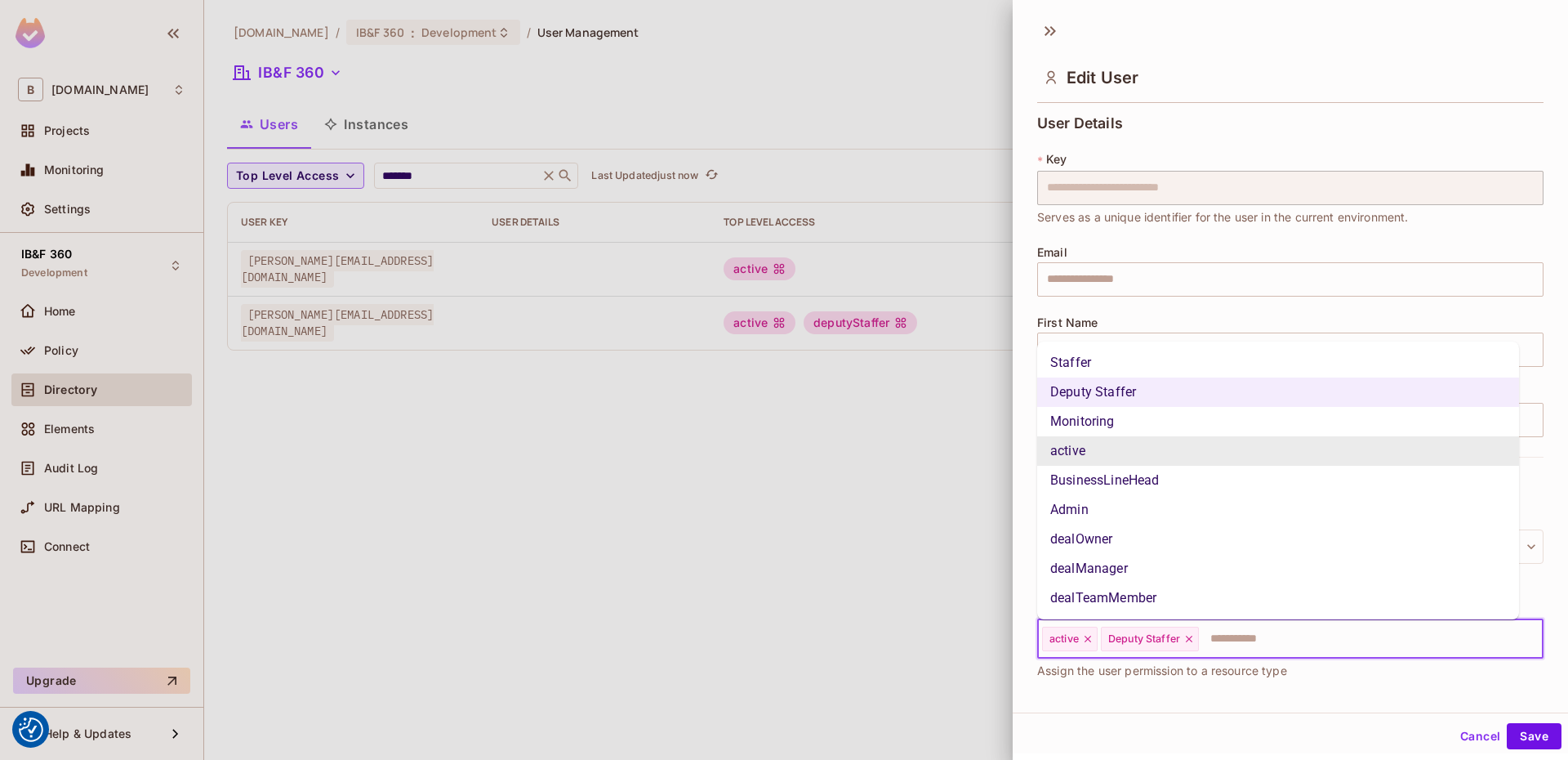
click at [1274, 639] on input "text" at bounding box center [1356, 639] width 311 height 33
type input "**"
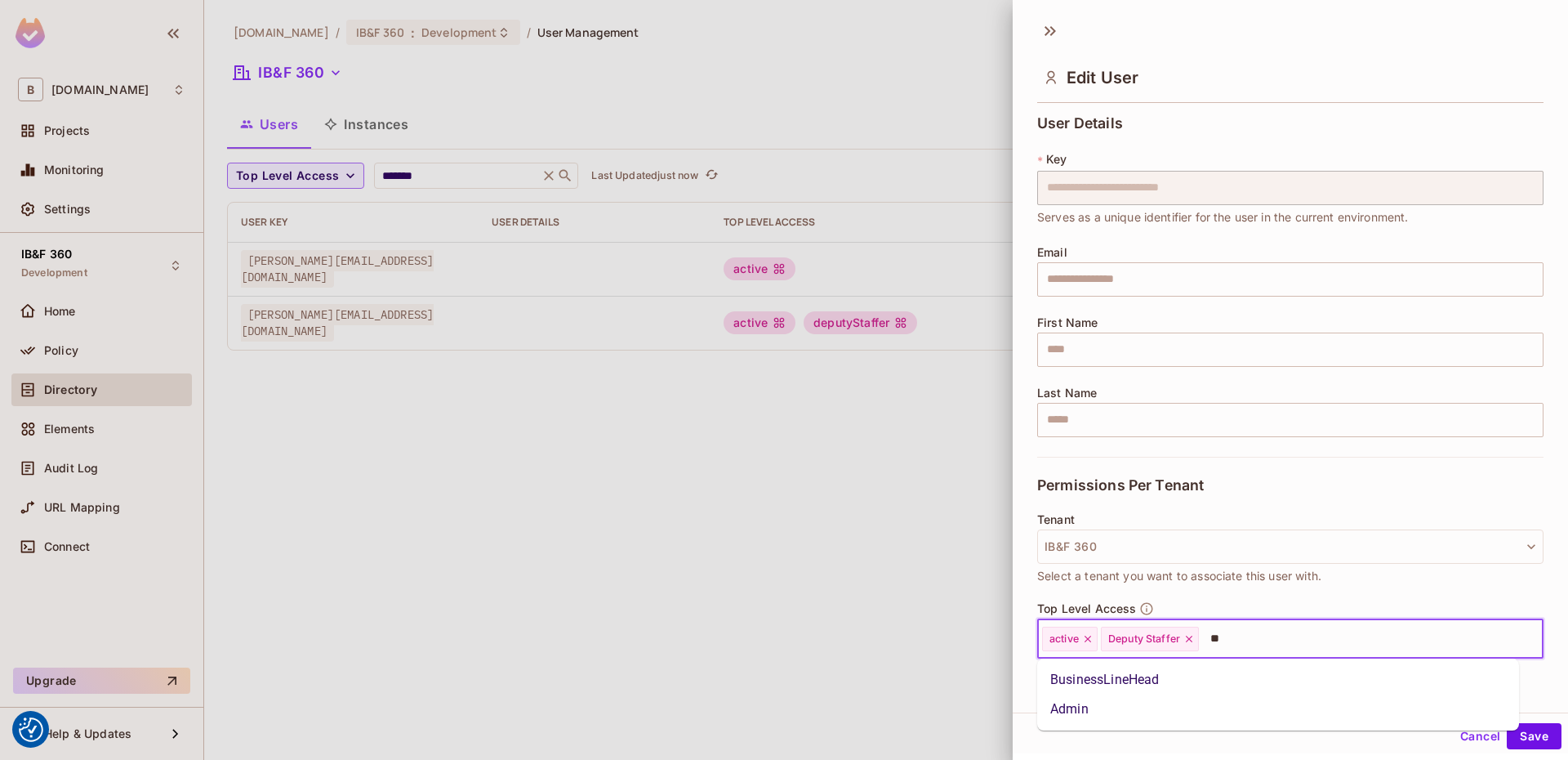
click at [1128, 710] on li "Admin" at bounding box center [1279, 709] width 482 height 29
click at [1519, 739] on button "Save" at bounding box center [1534, 736] width 55 height 26
